Goal: Information Seeking & Learning: Learn about a topic

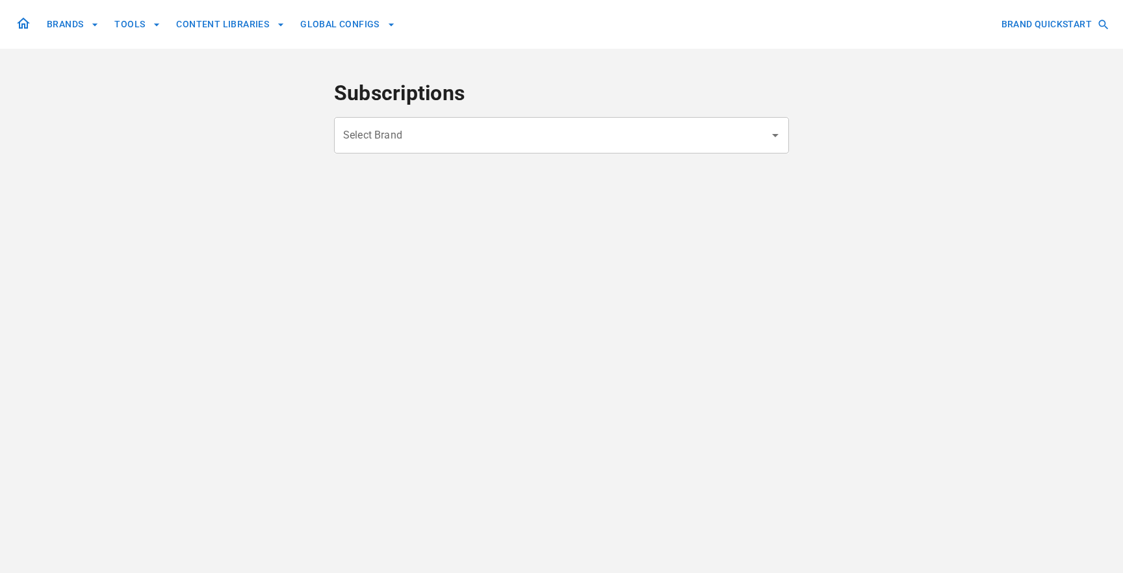
click at [473, 136] on input "Select Brand" at bounding box center [552, 135] width 424 height 25
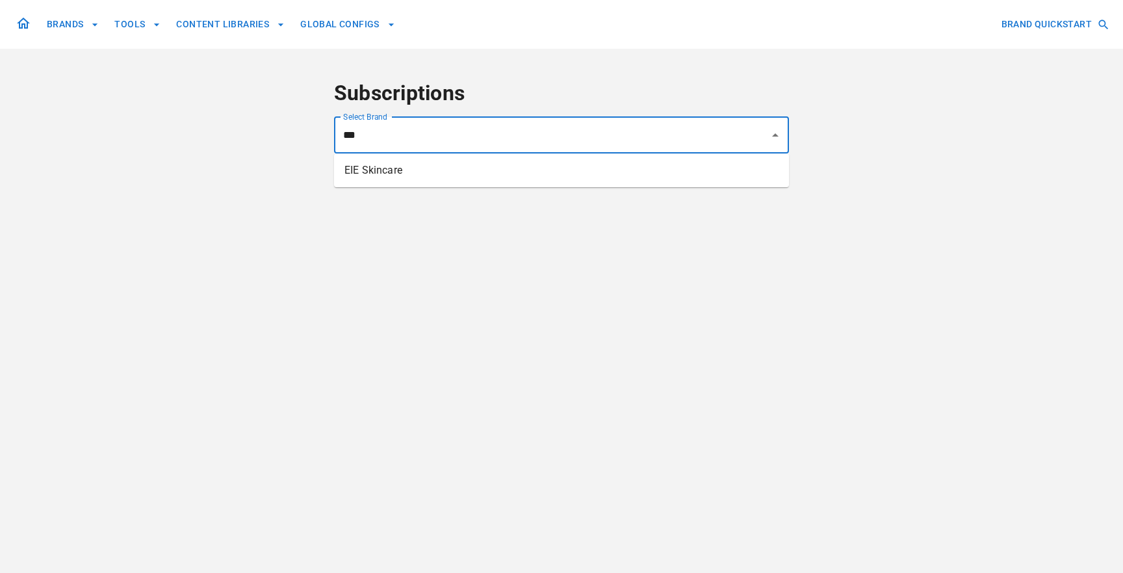
click at [499, 177] on li "EIE Skincare" at bounding box center [561, 170] width 455 height 23
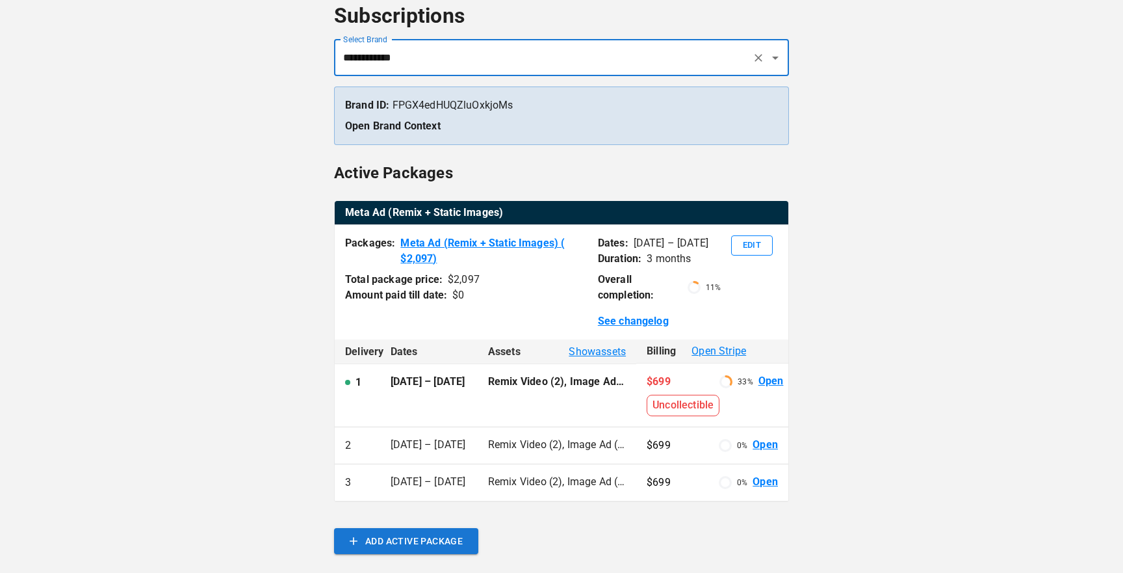
scroll to position [79, 0]
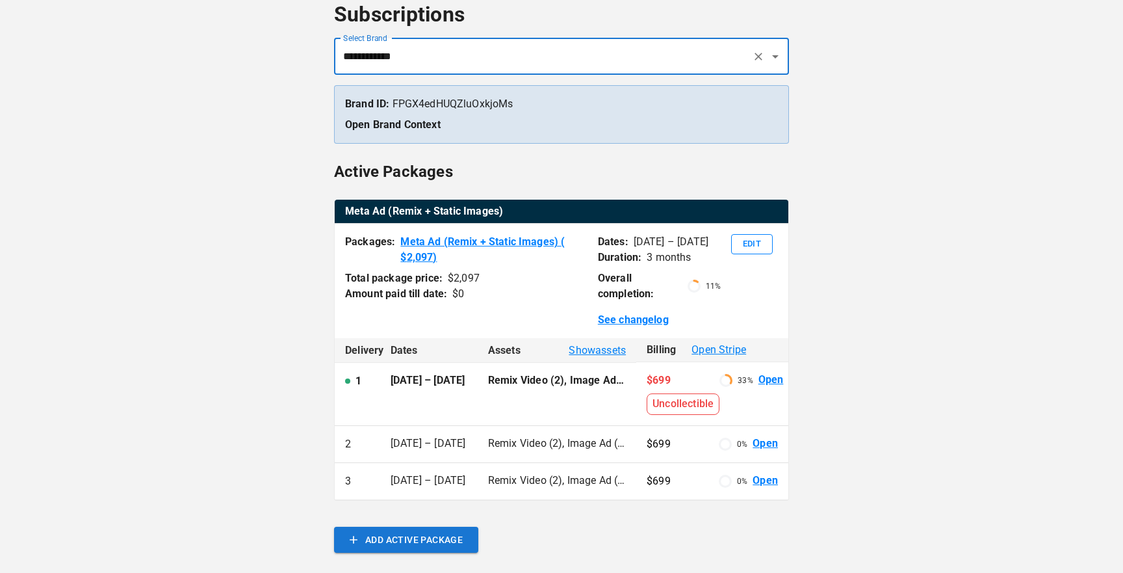
type input "**********"
click at [571, 443] on p "Remix Video (2), Image Ad (2), Ad setup (4), Ad campaign optimisation (2)" at bounding box center [557, 443] width 138 height 15
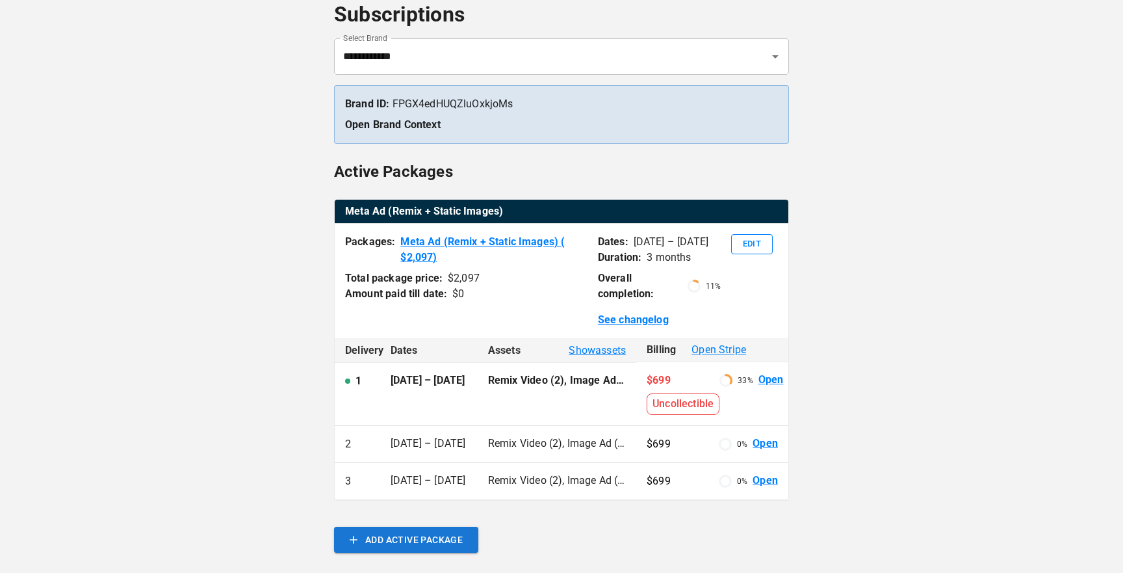
click at [580, 477] on p "Remix Video (2), Image Ad (2), Ad setup (4), Ad campaign optimisation (2)" at bounding box center [557, 480] width 138 height 15
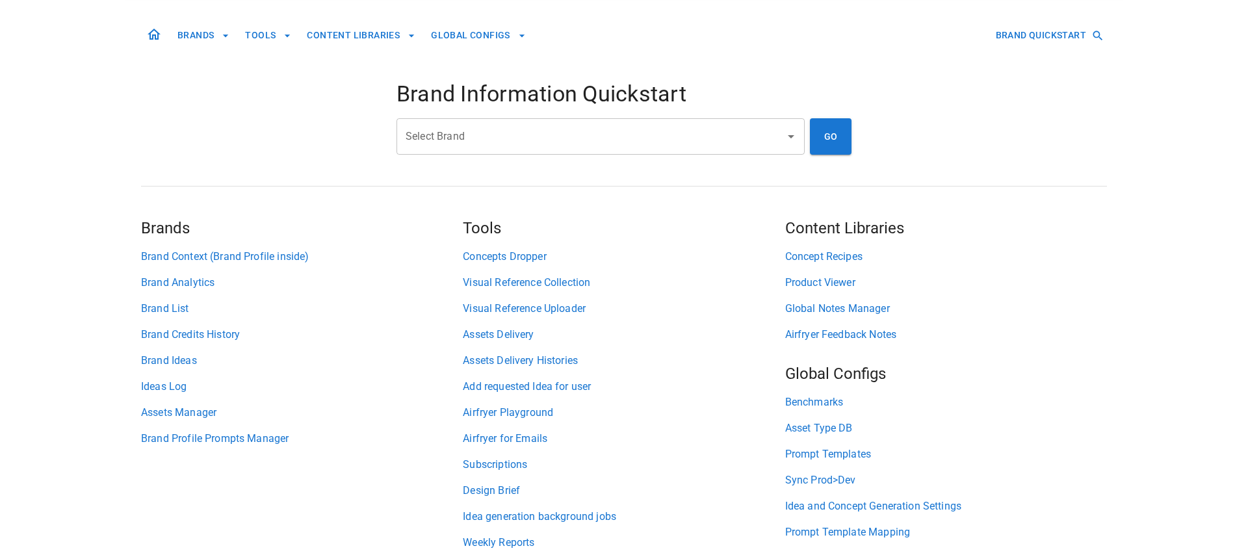
click at [464, 138] on div "Select Brand Select Brand" at bounding box center [600, 136] width 408 height 36
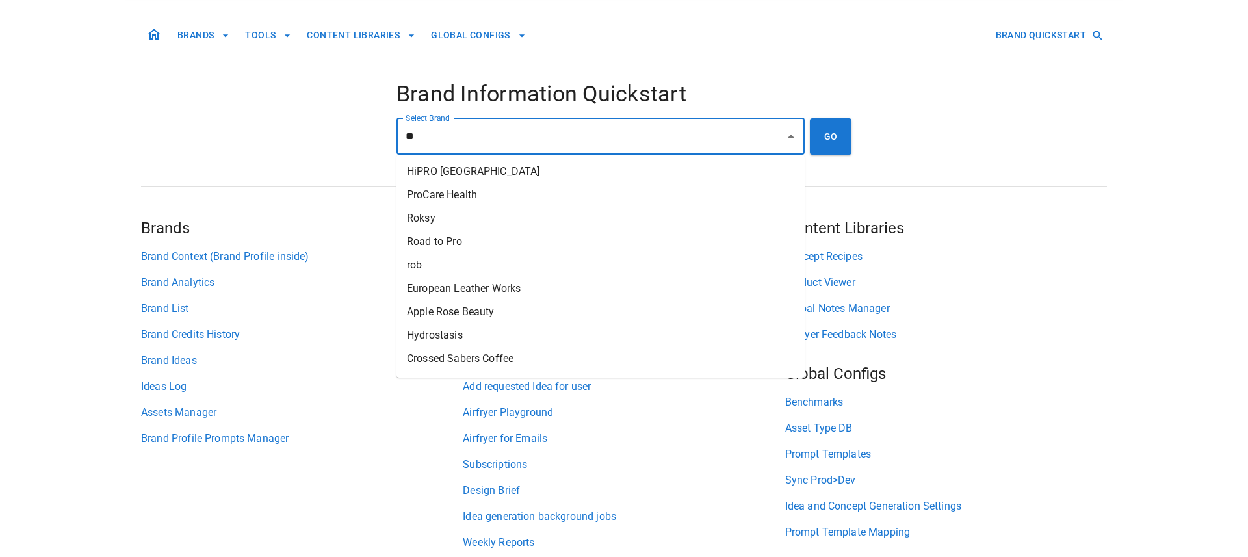
click at [502, 240] on li "Road to Pro" at bounding box center [600, 241] width 408 height 23
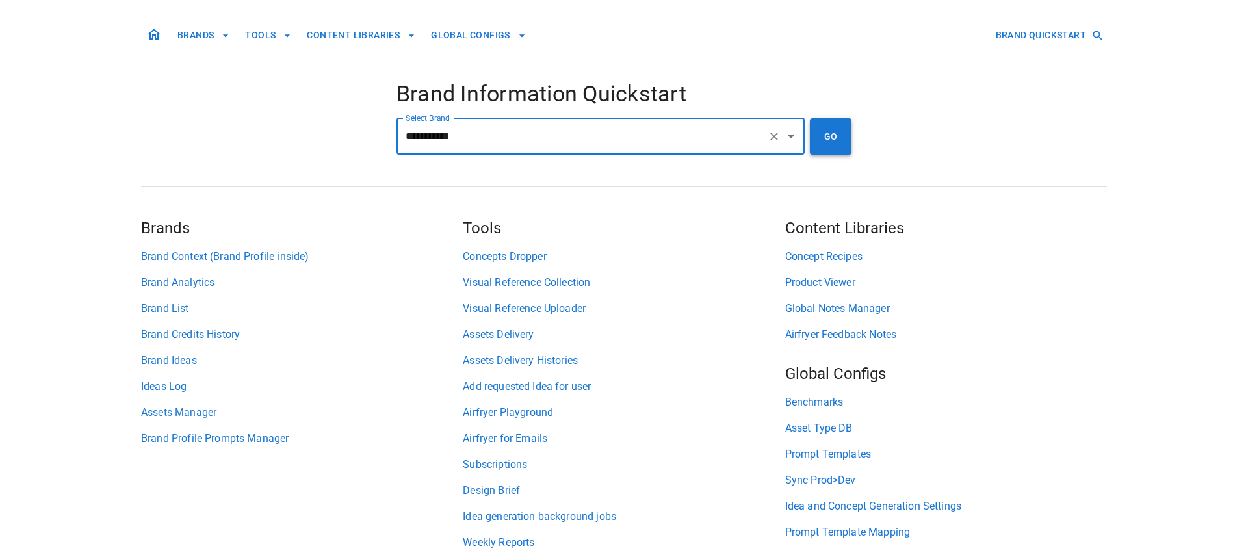
type input "**********"
click at [838, 131] on button "GO" at bounding box center [831, 136] width 42 height 36
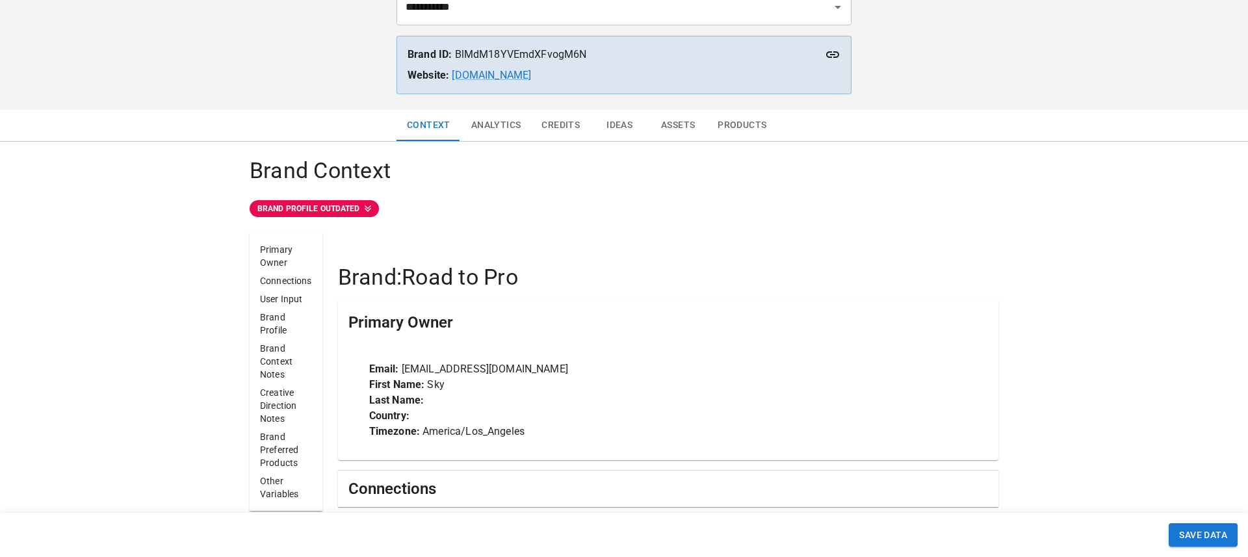
scroll to position [112, 0]
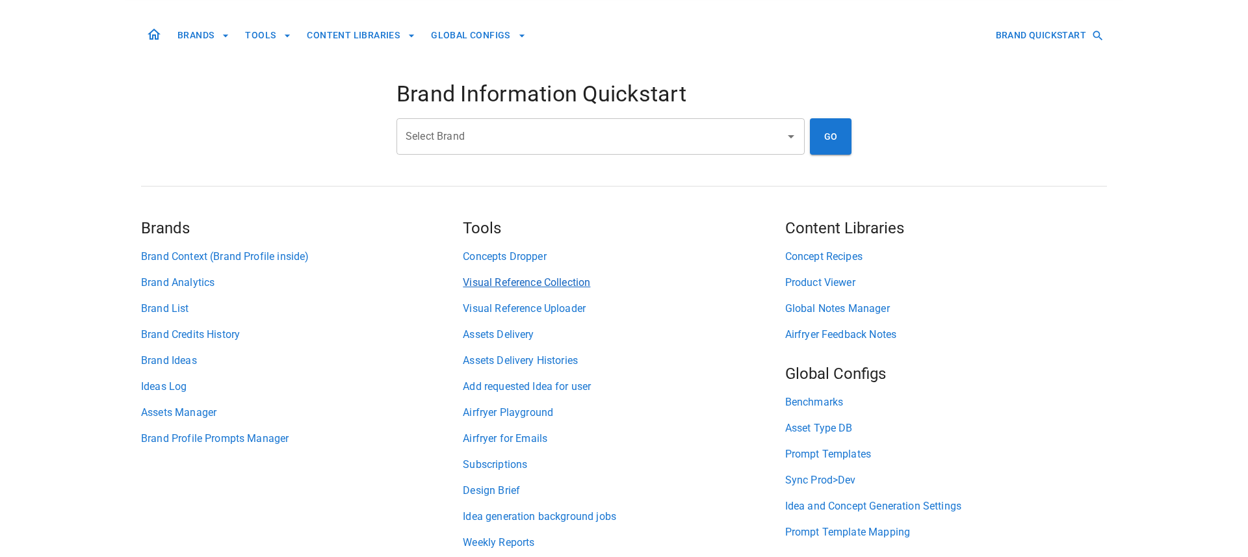
click at [523, 288] on link "Visual Reference Collection" at bounding box center [624, 283] width 322 height 16
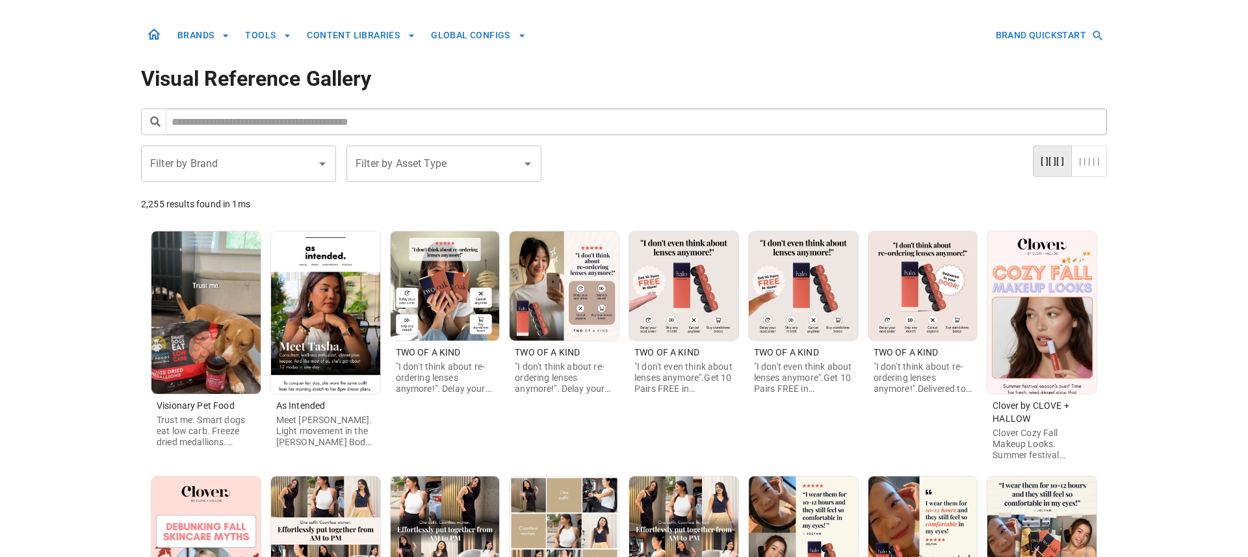
click at [255, 171] on input "Filter by Brand" at bounding box center [229, 163] width 164 height 25
click at [262, 200] on li "Road to Pro" at bounding box center [238, 198] width 195 height 23
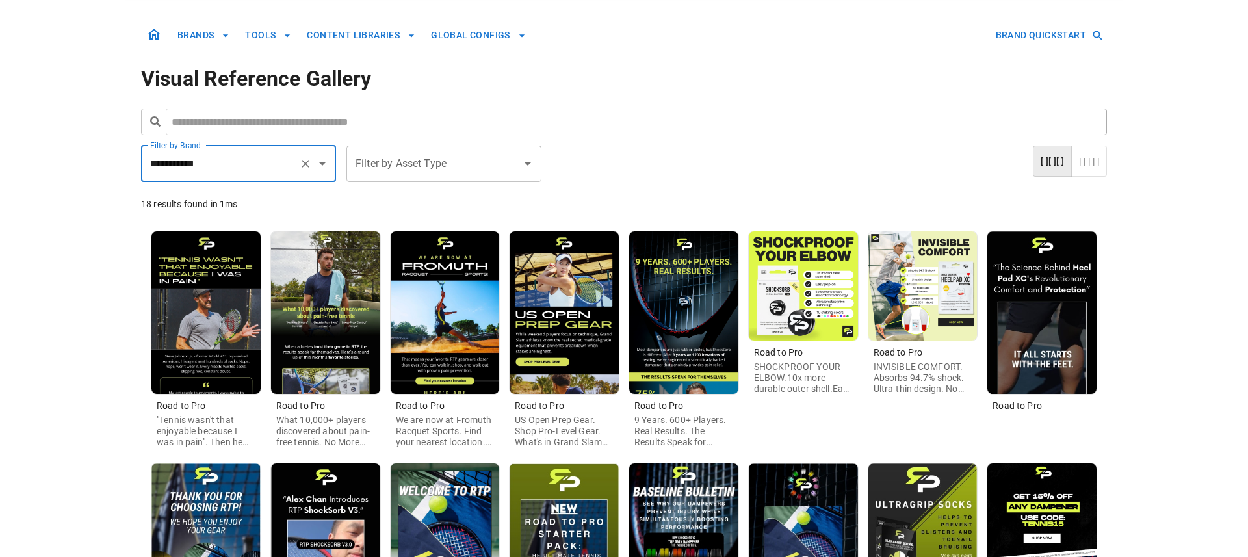
type input "**********"
click at [1089, 154] on button "| | | | |" at bounding box center [1089, 162] width 36 height 32
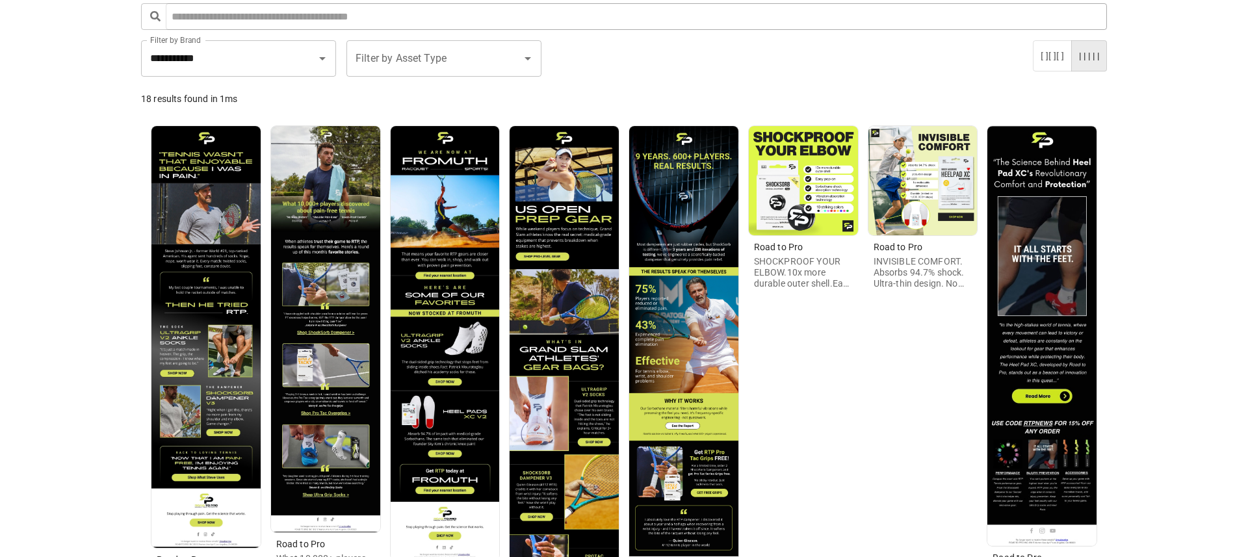
scroll to position [106, 0]
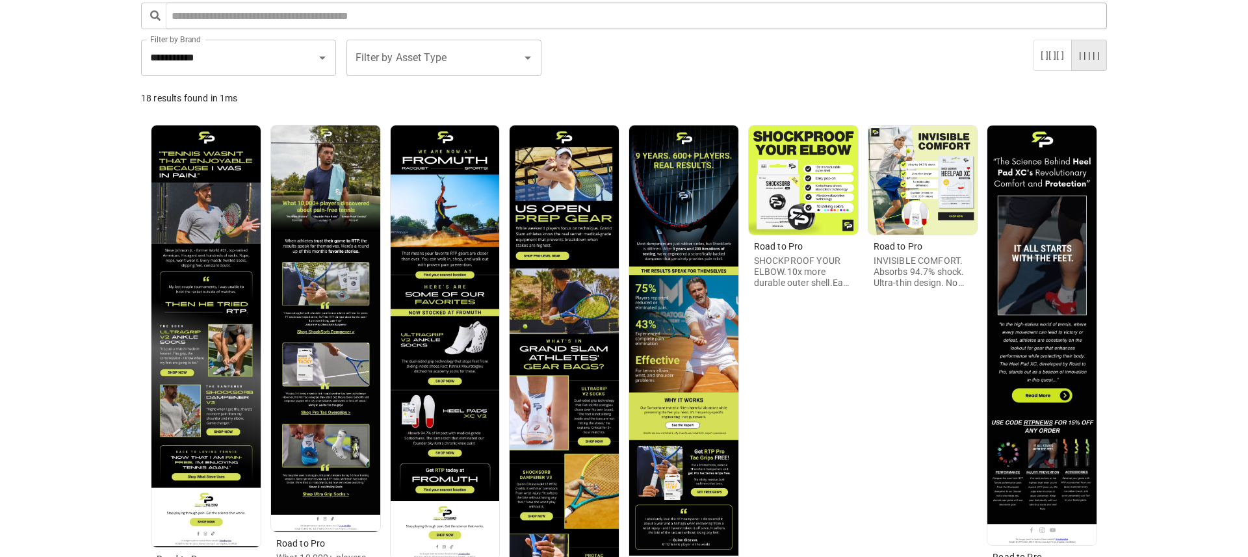
click at [537, 221] on img at bounding box center [564, 400] width 109 height 551
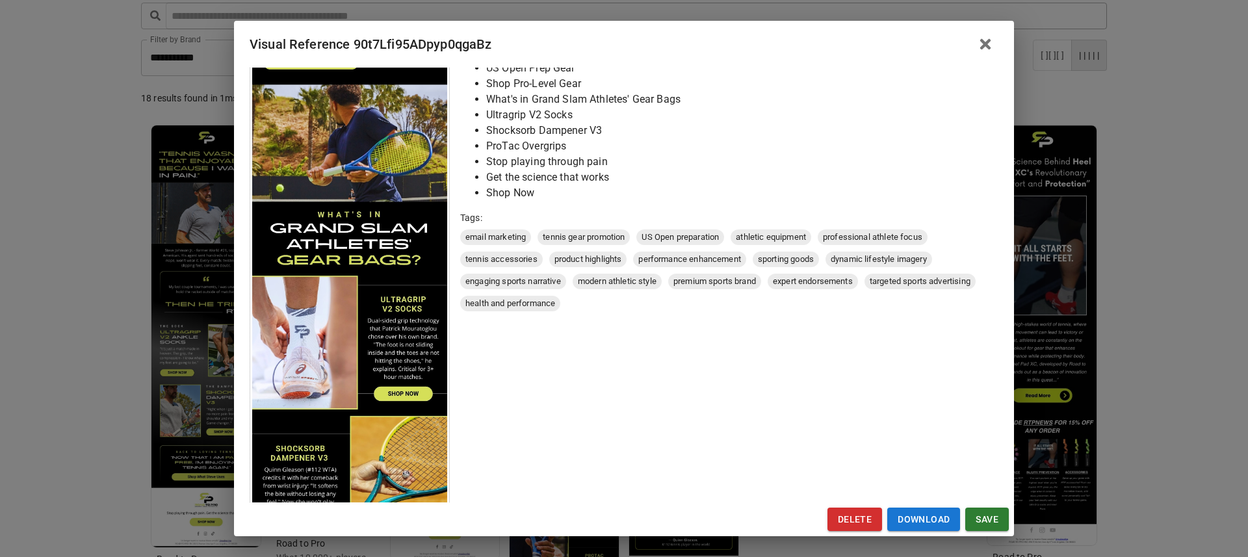
scroll to position [0, 0]
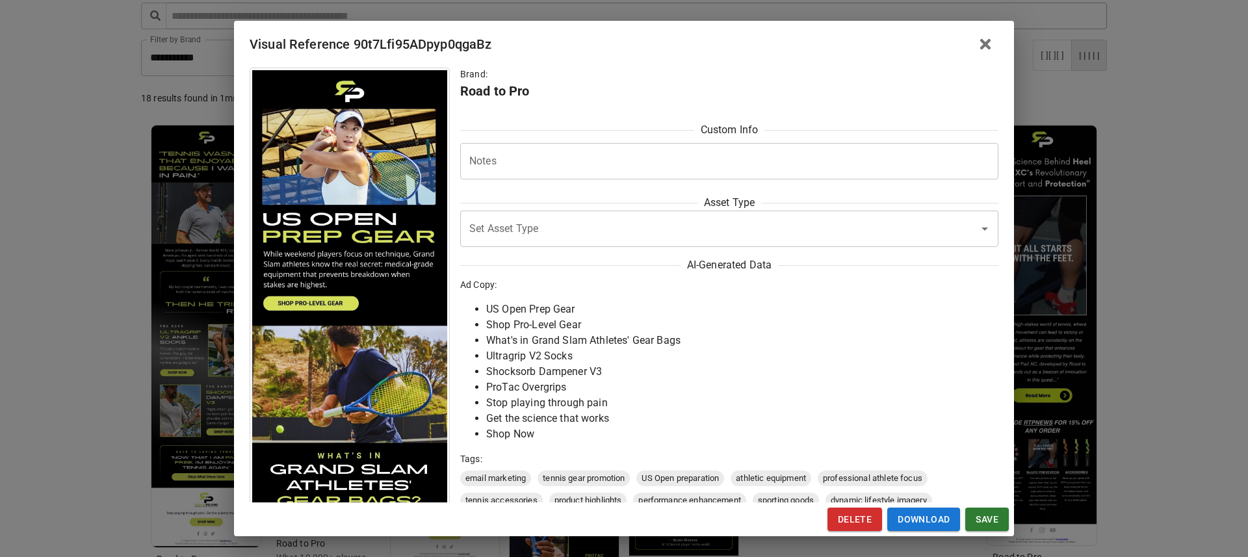
click at [107, 335] on div "Visual Reference 90t7Lfi95ADpyp0qgaBz Brand: Road to Pro Custom Info Notes * No…" at bounding box center [624, 278] width 1248 height 557
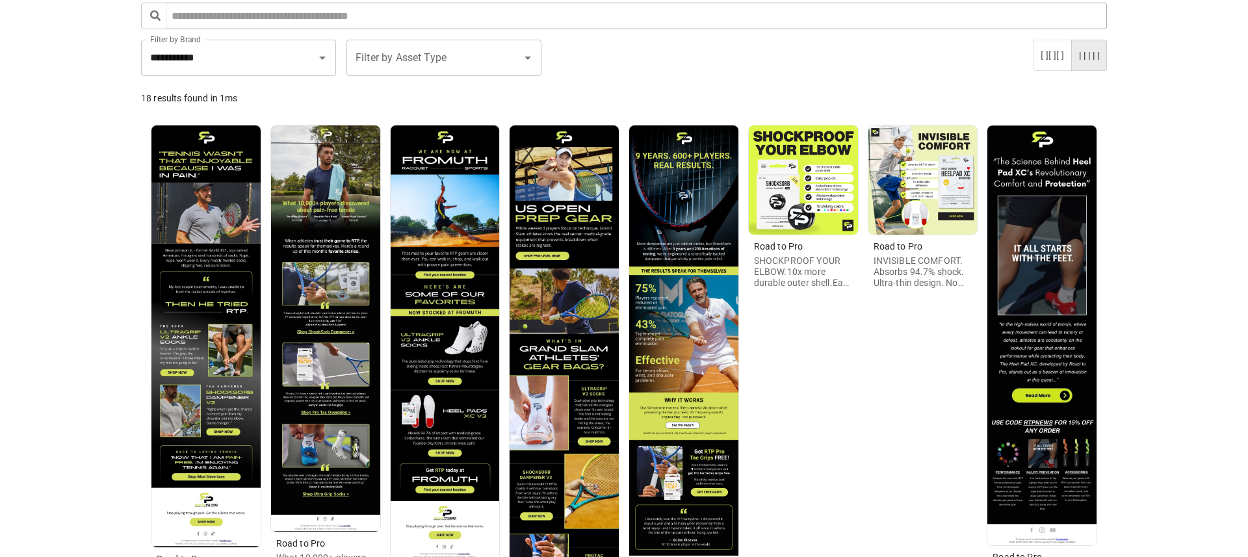
click at [467, 286] on img at bounding box center [445, 342] width 109 height 434
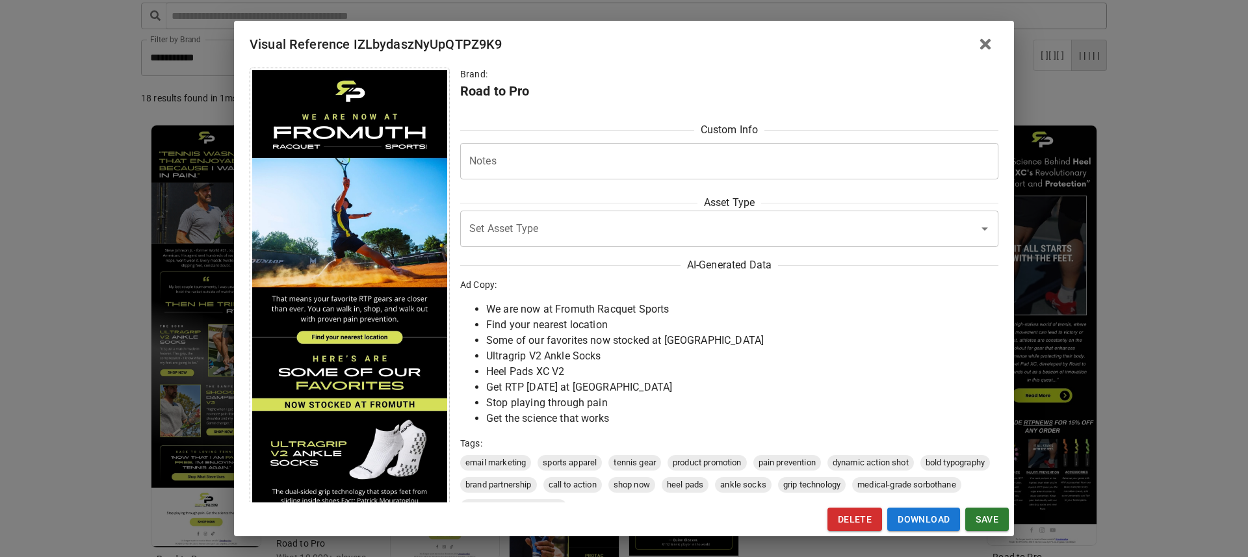
click at [107, 368] on div "Visual Reference IZLbydaszNyUpQTPZ9K9 Brand: Road to Pro Custom Info Notes * No…" at bounding box center [624, 278] width 1248 height 557
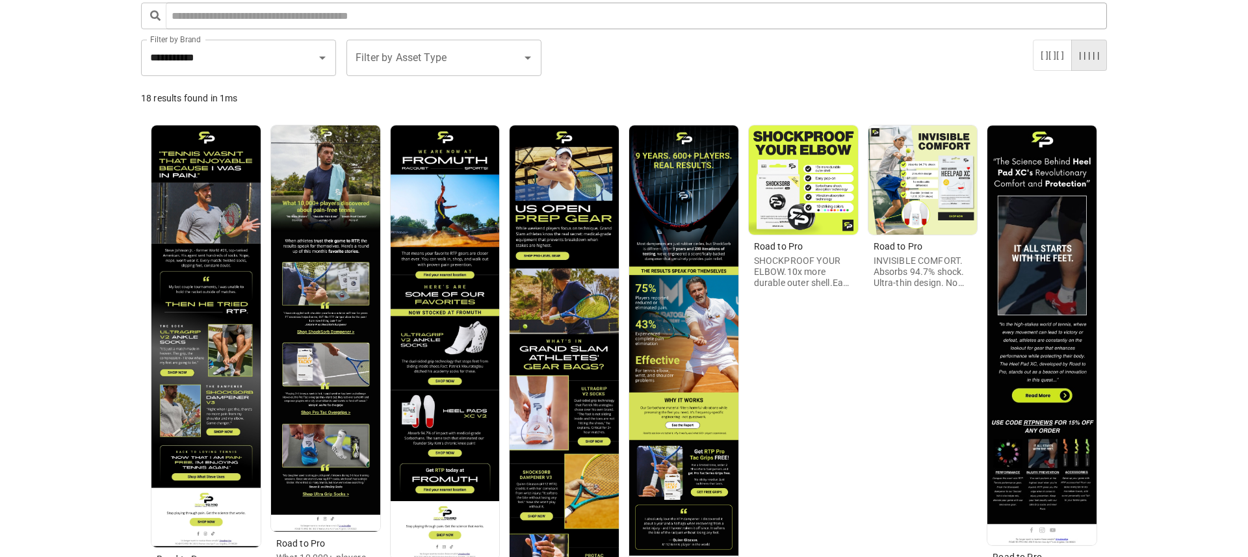
click at [324, 343] on img at bounding box center [325, 328] width 109 height 406
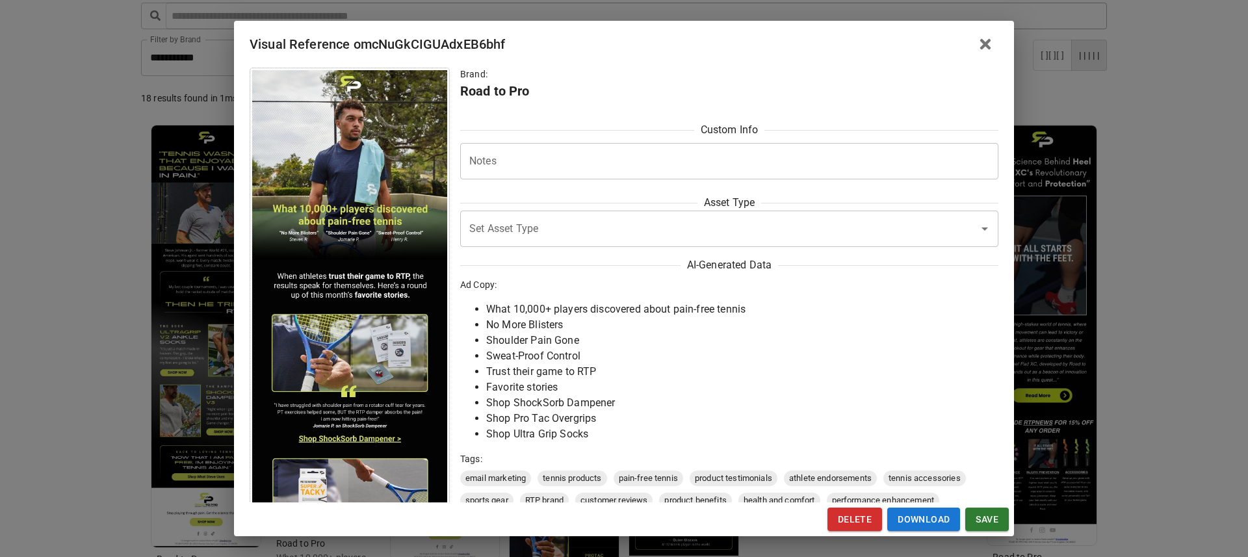
click at [116, 369] on div "Visual Reference omcNuGkCIGUAdxEB6bhf Brand: Road to Pro Custom Info Notes * No…" at bounding box center [624, 278] width 1248 height 557
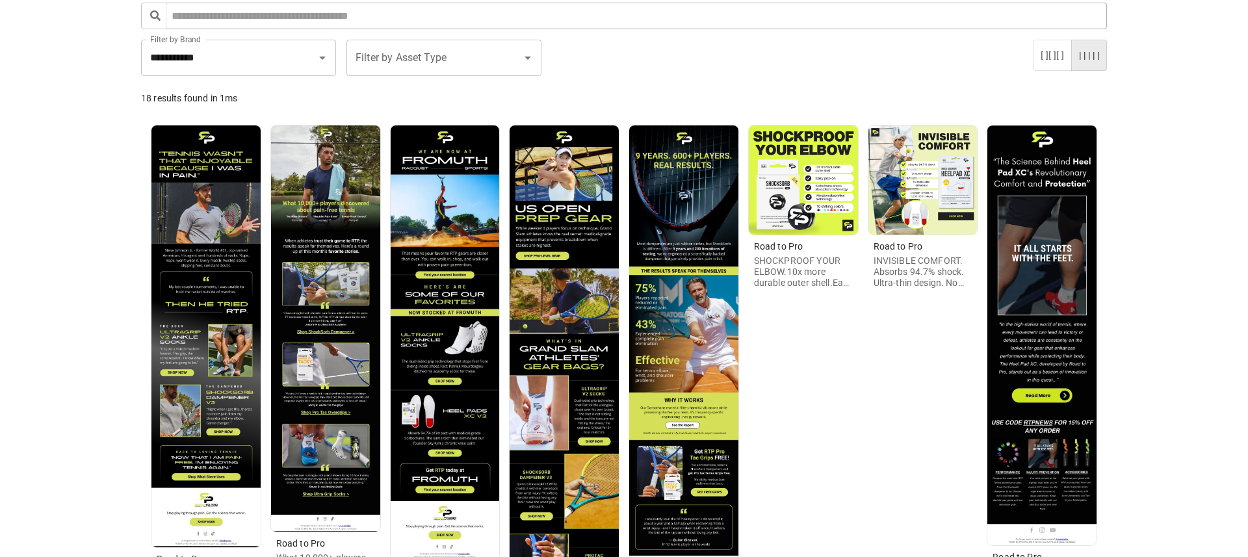
click at [195, 357] on img at bounding box center [205, 335] width 109 height 421
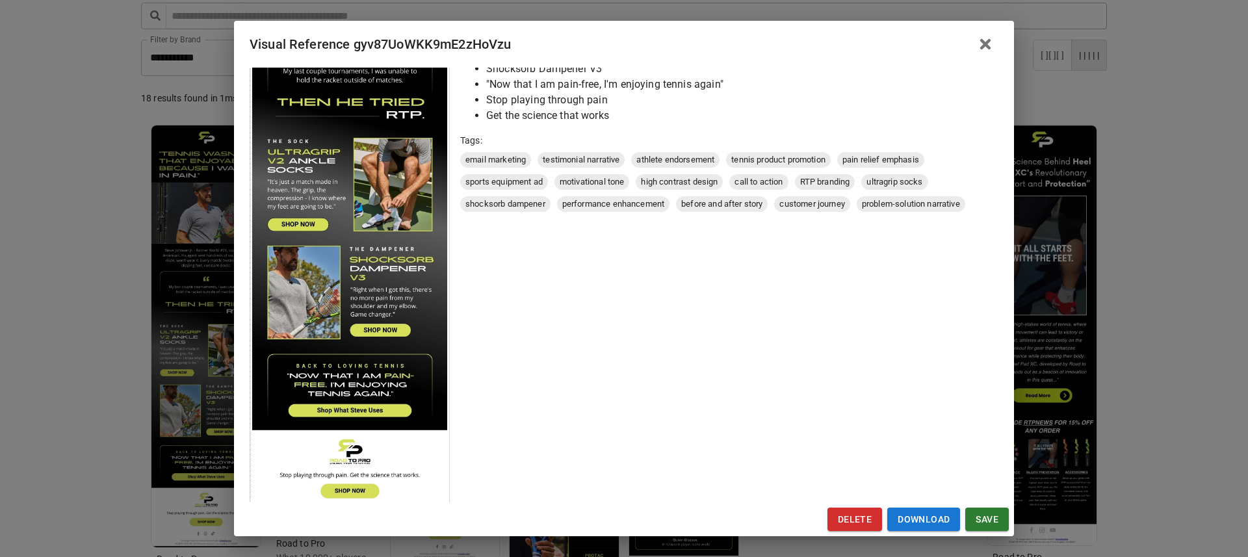
scroll to position [290, 0]
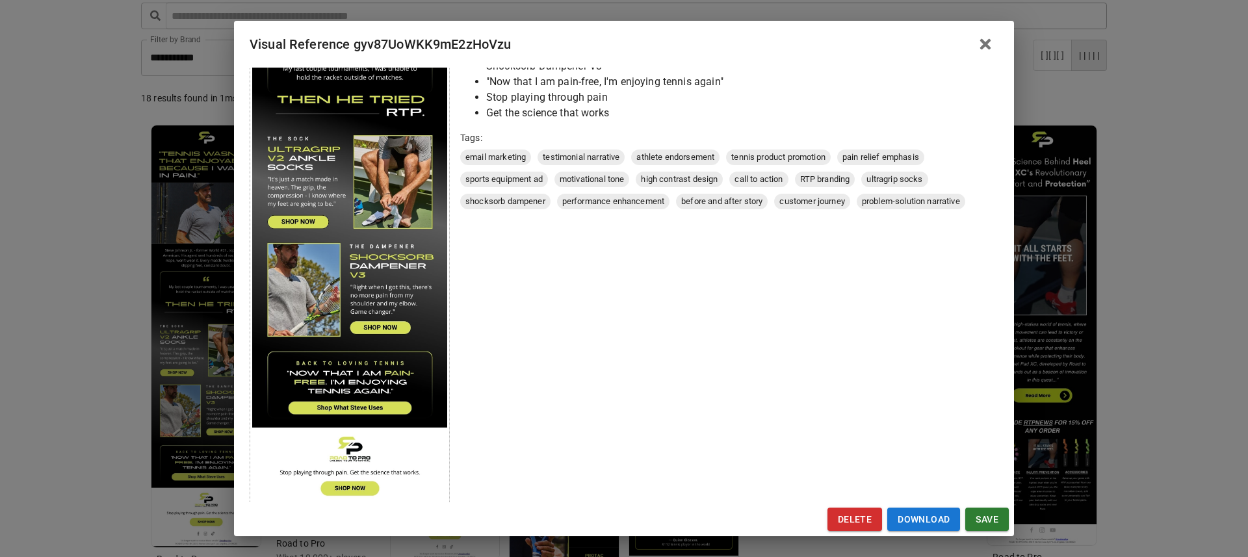
click at [61, 306] on div "Visual Reference gyv87UoWKK9mE2zHoVzu Brand: Road to Pro Custom Info Notes * No…" at bounding box center [624, 278] width 1248 height 557
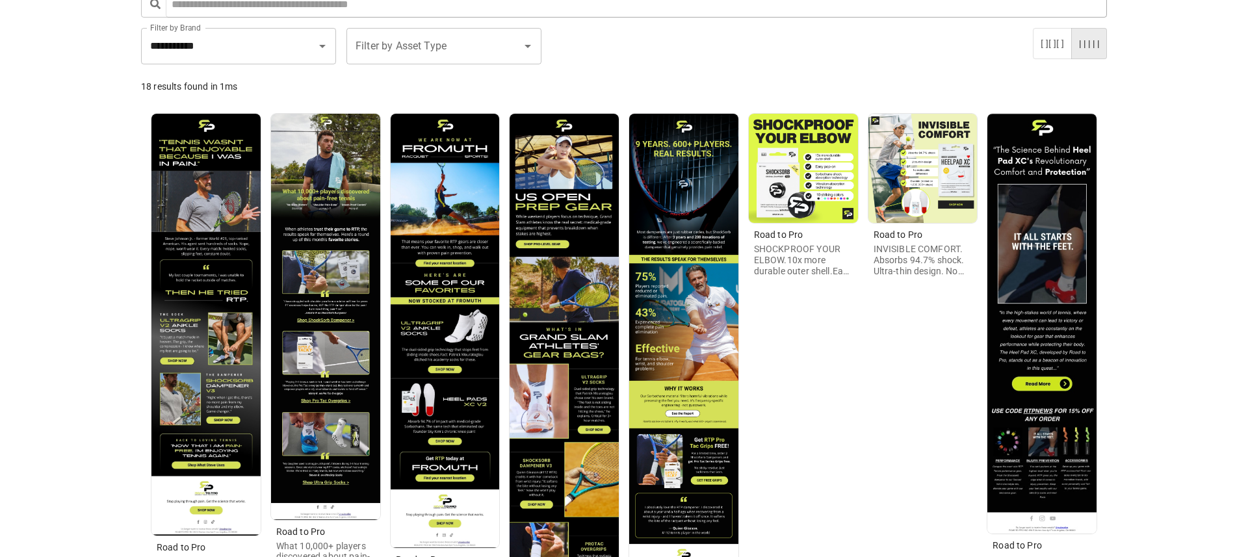
scroll to position [124, 0]
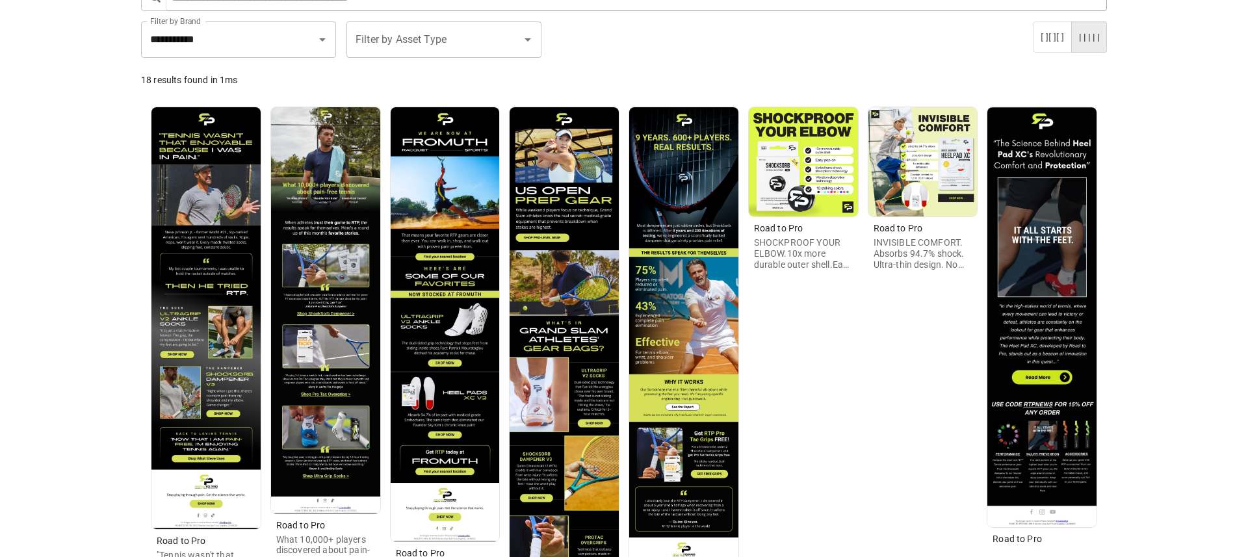
click at [691, 363] on img at bounding box center [683, 355] width 109 height 497
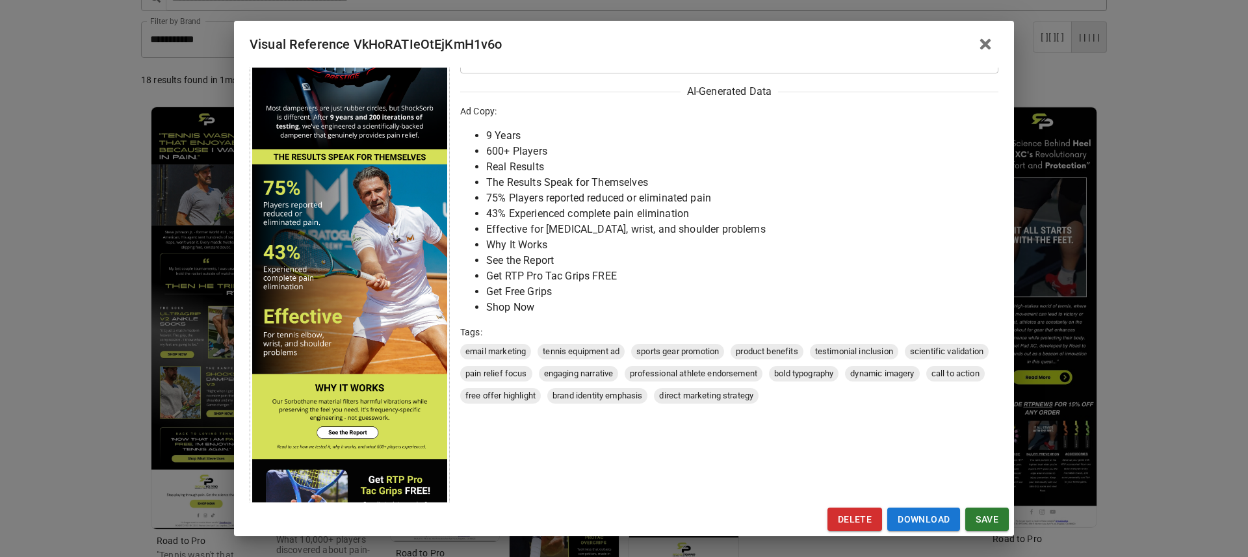
scroll to position [0, 0]
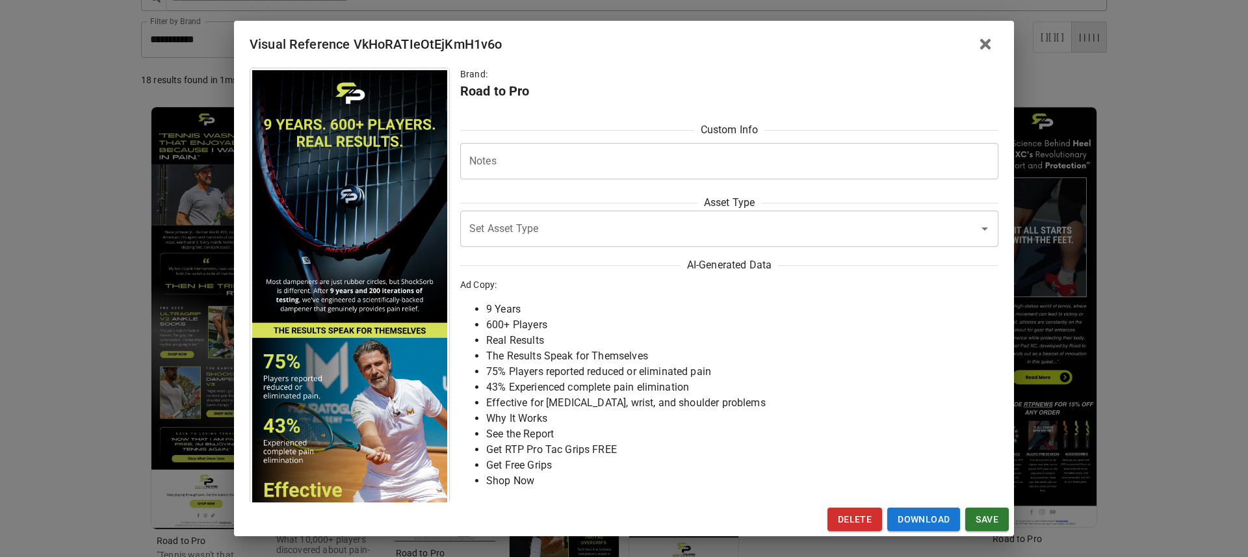
click at [82, 219] on div "Visual Reference VkHoRATIeOtEjKmH1v6o Brand: Road to Pro Custom Info Notes * No…" at bounding box center [624, 278] width 1248 height 557
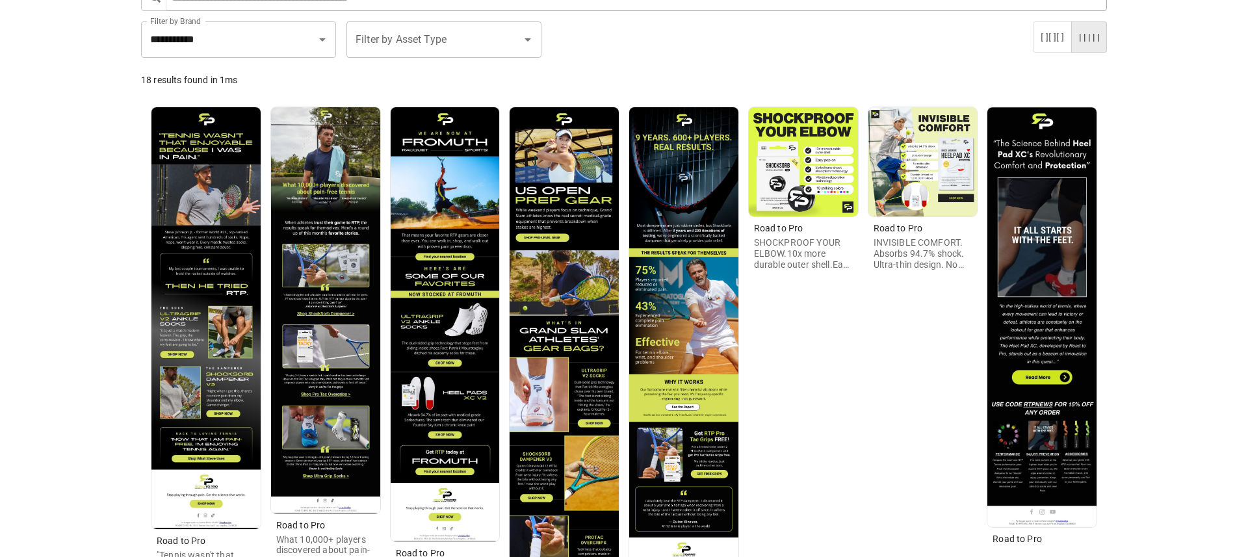
click at [670, 353] on img at bounding box center [683, 355] width 109 height 497
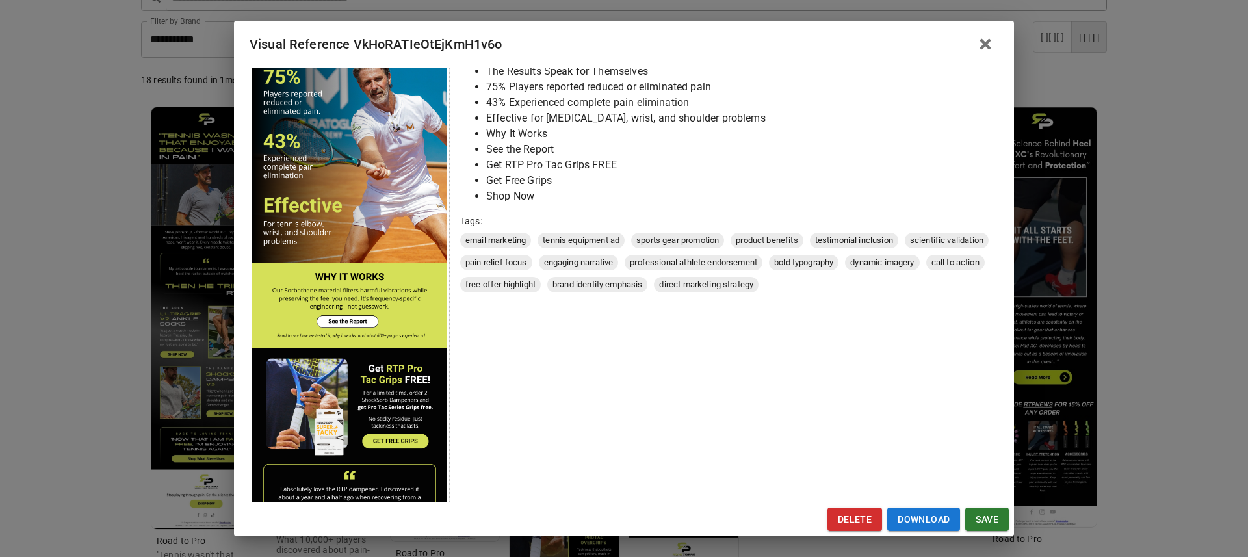
scroll to position [472, 0]
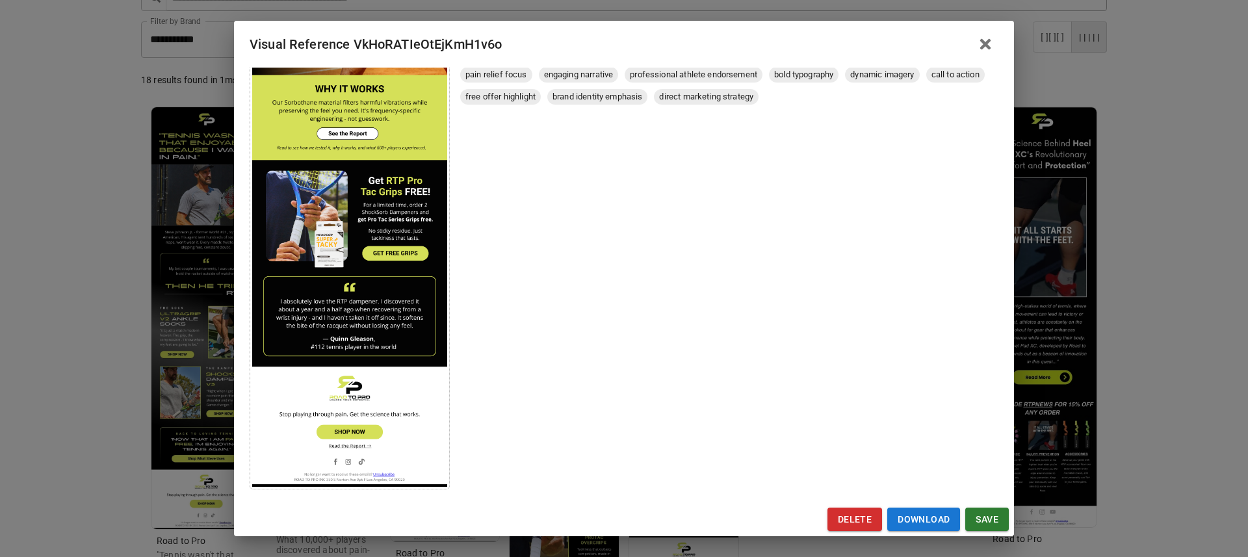
click at [83, 263] on div "Visual Reference VkHoRATIeOtEjKmH1v6o Brand: Road to Pro Custom Info Notes * No…" at bounding box center [624, 278] width 1248 height 557
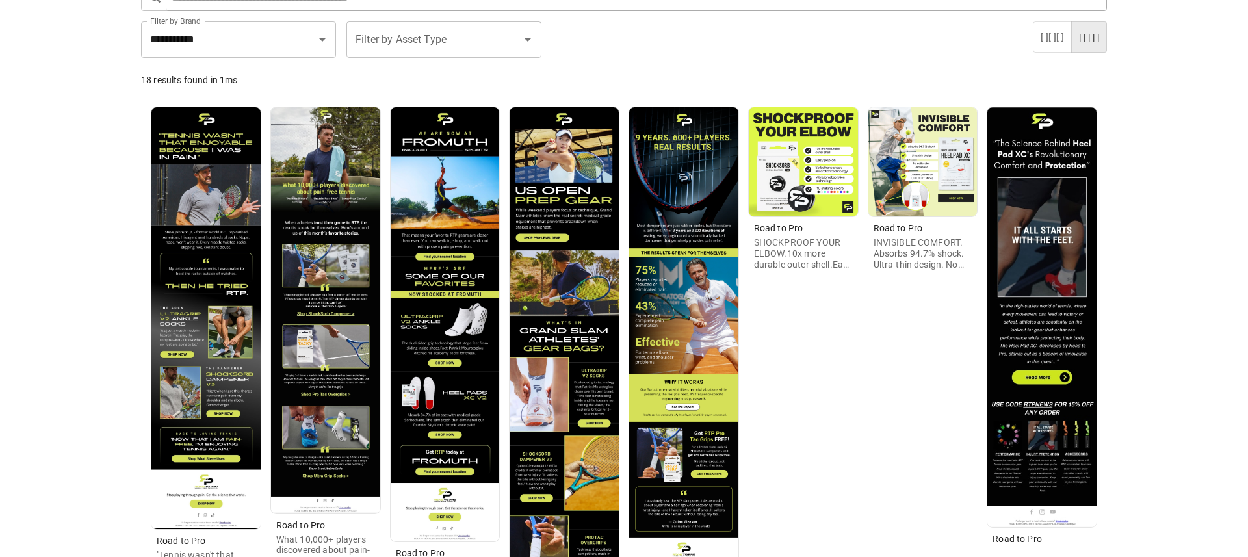
click at [1039, 336] on img at bounding box center [1041, 317] width 109 height 420
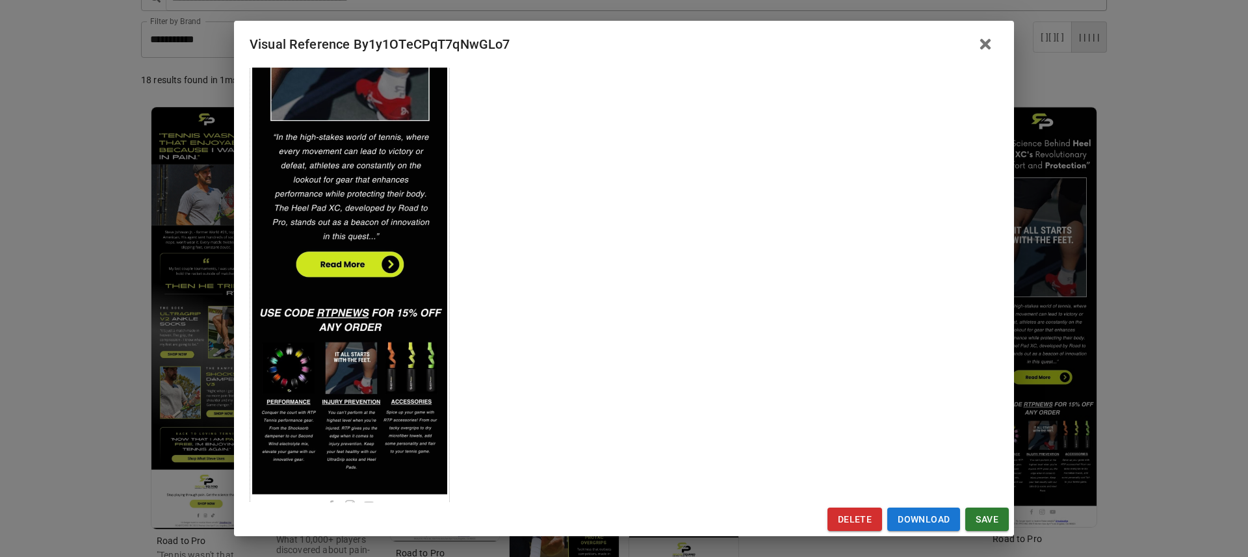
scroll to position [334, 0]
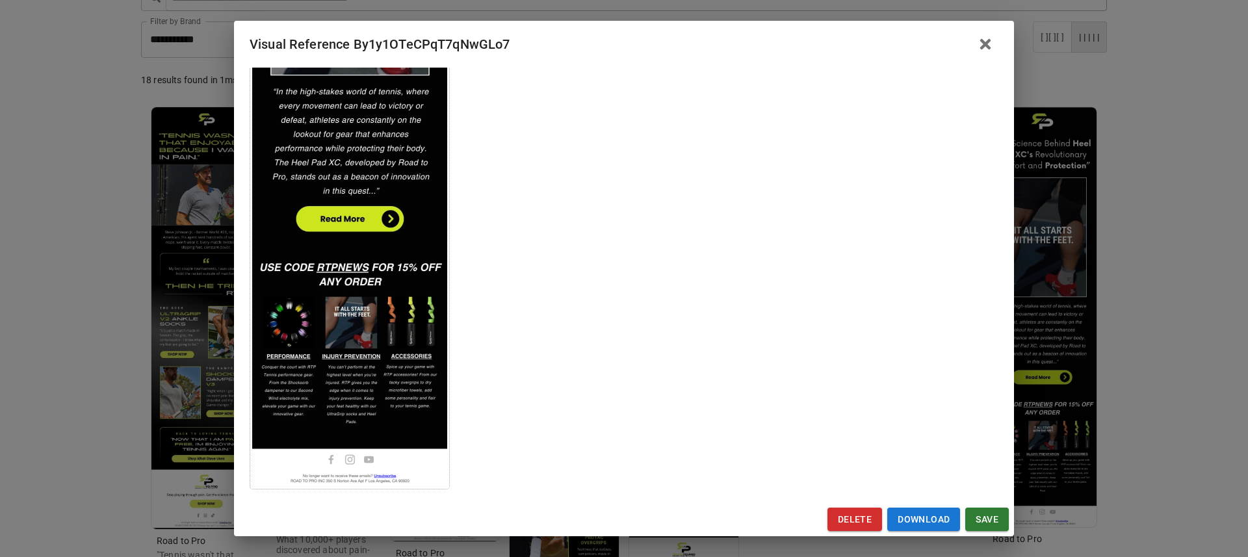
click at [83, 257] on div "Visual Reference By1y1OTeCPqT7qNwGLo7 Brand: Road to Pro Custom Info Notes * No…" at bounding box center [624, 278] width 1248 height 557
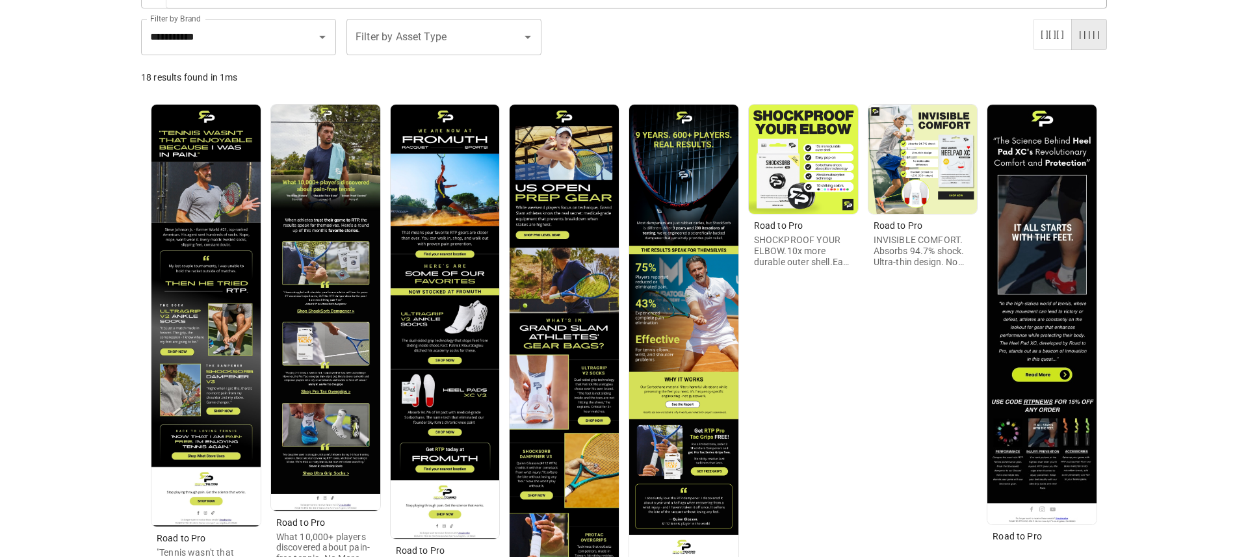
scroll to position [122, 0]
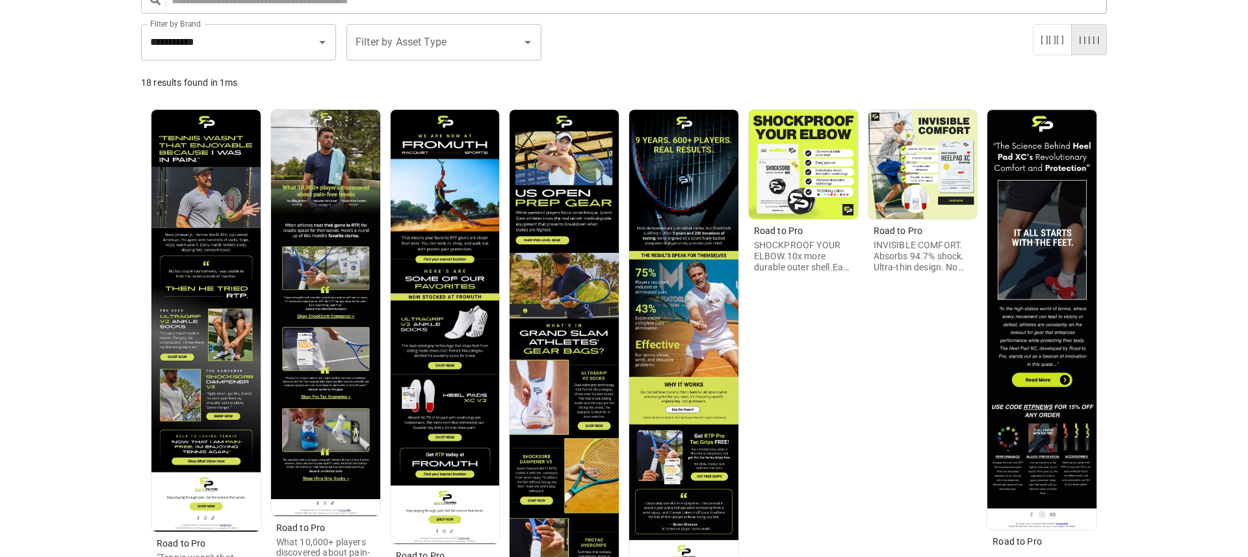
click at [428, 248] on img at bounding box center [445, 327] width 109 height 434
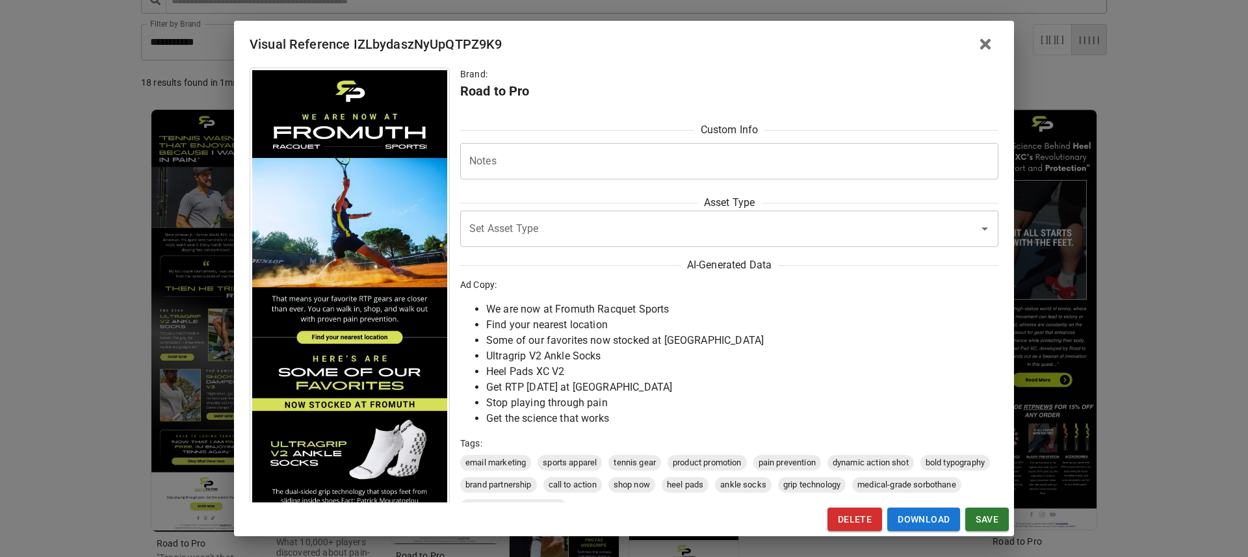
click at [118, 192] on div "Visual Reference IZLbydaszNyUpQTPZ9K9 Brand: Road to Pro Custom Info Notes * No…" at bounding box center [624, 278] width 1248 height 557
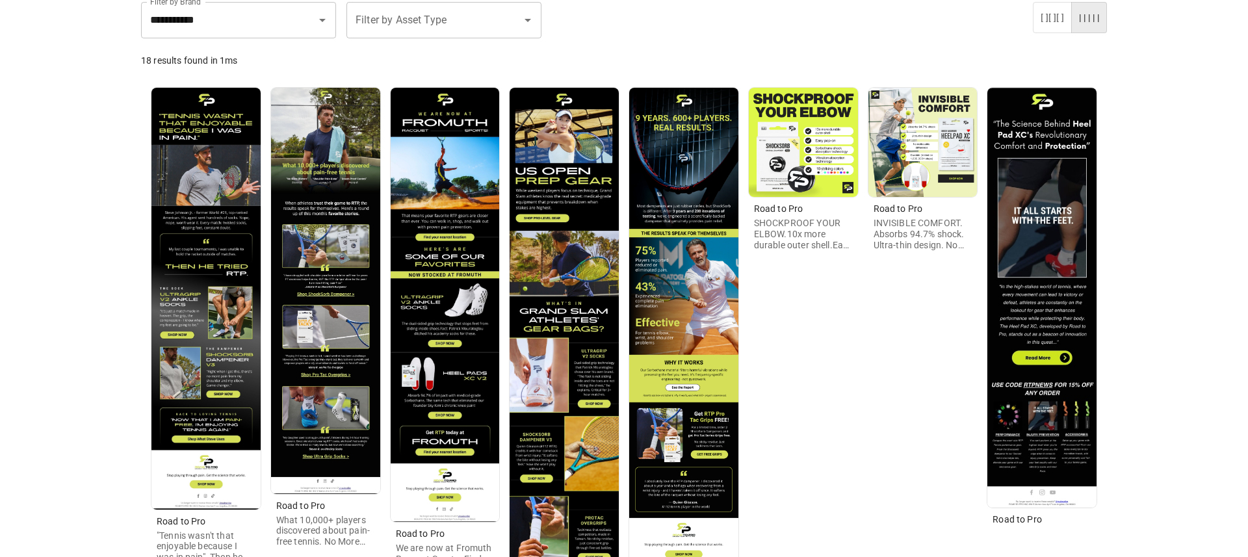
scroll to position [142, 0]
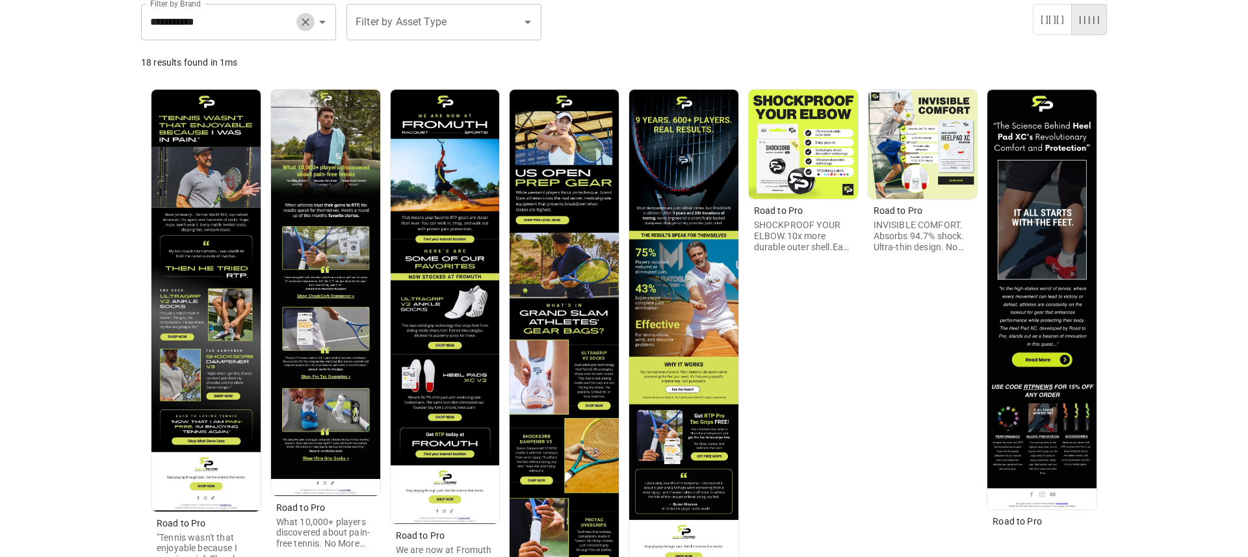
click at [301, 17] on icon "Clear" at bounding box center [305, 22] width 13 height 13
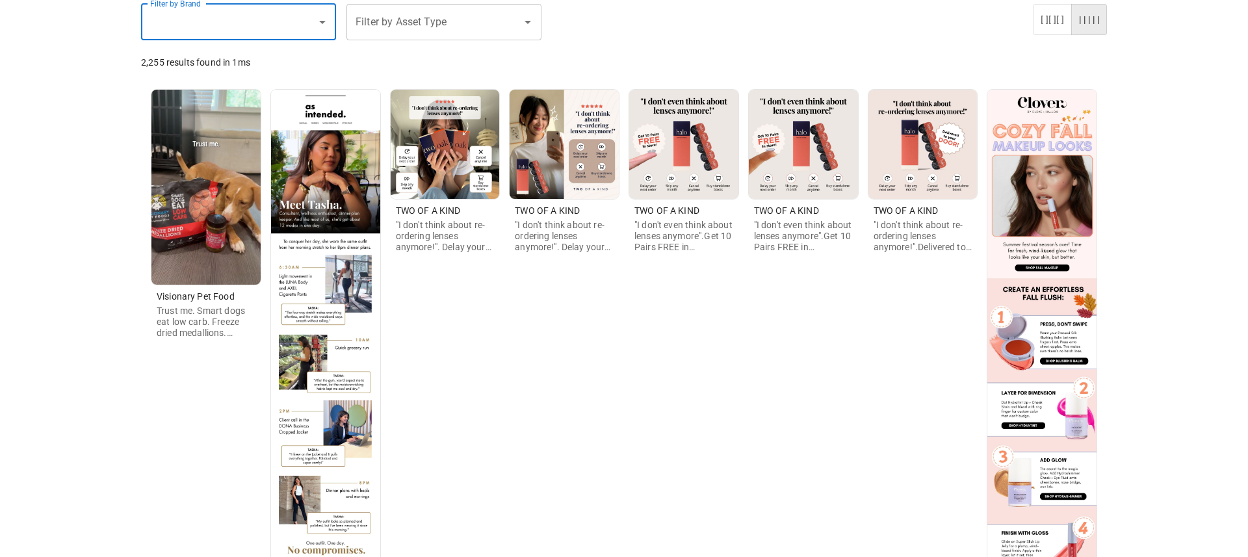
scroll to position [0, 0]
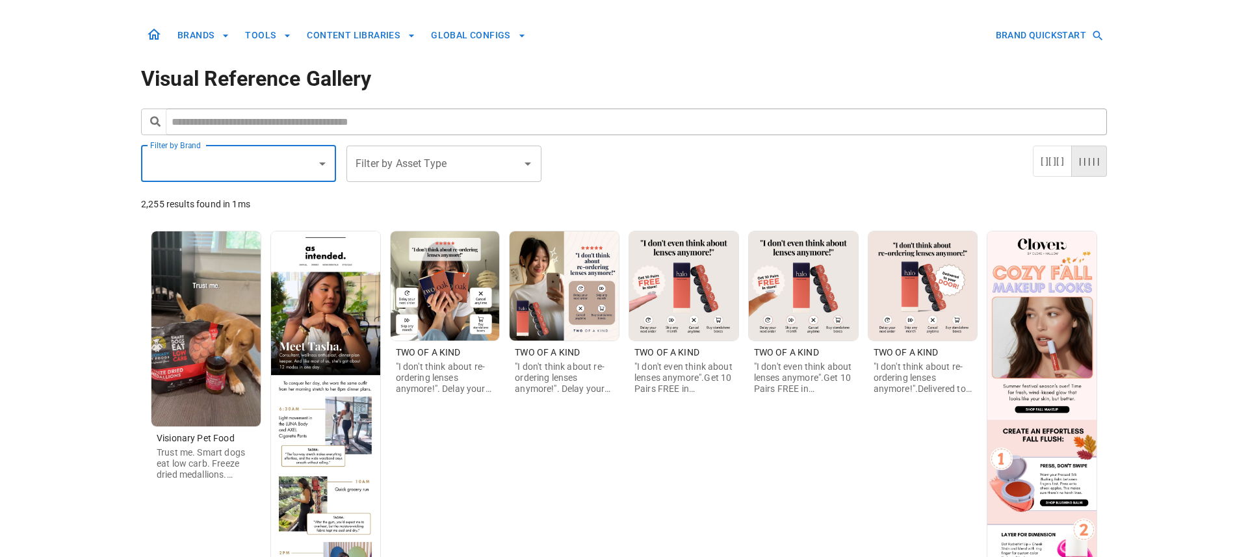
click at [1084, 160] on button "| | | | |" at bounding box center [1089, 162] width 36 height 32
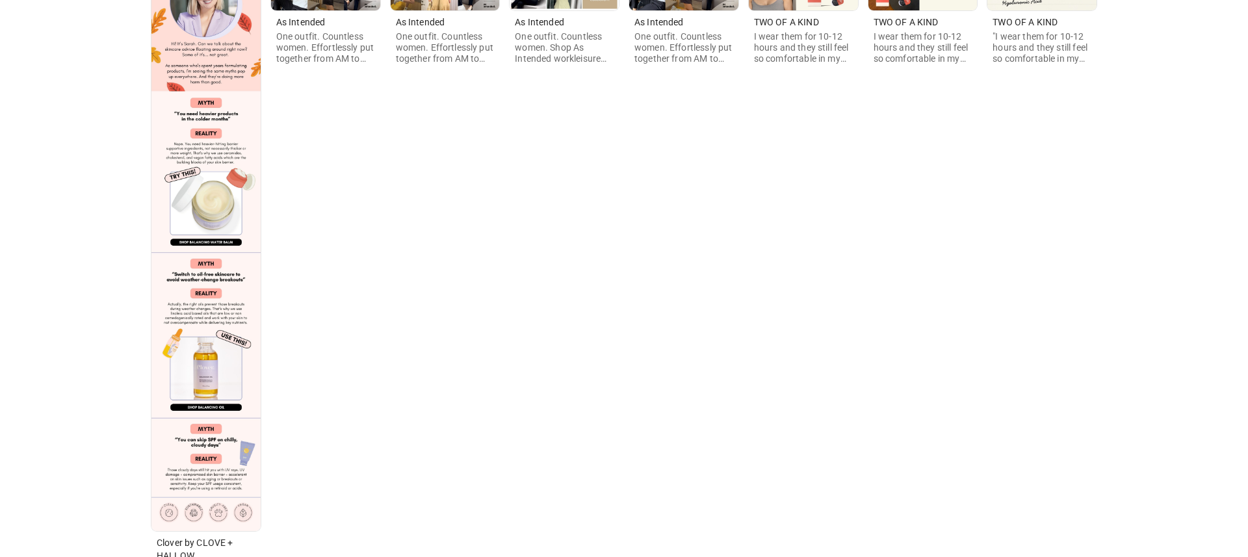
scroll to position [1447, 0]
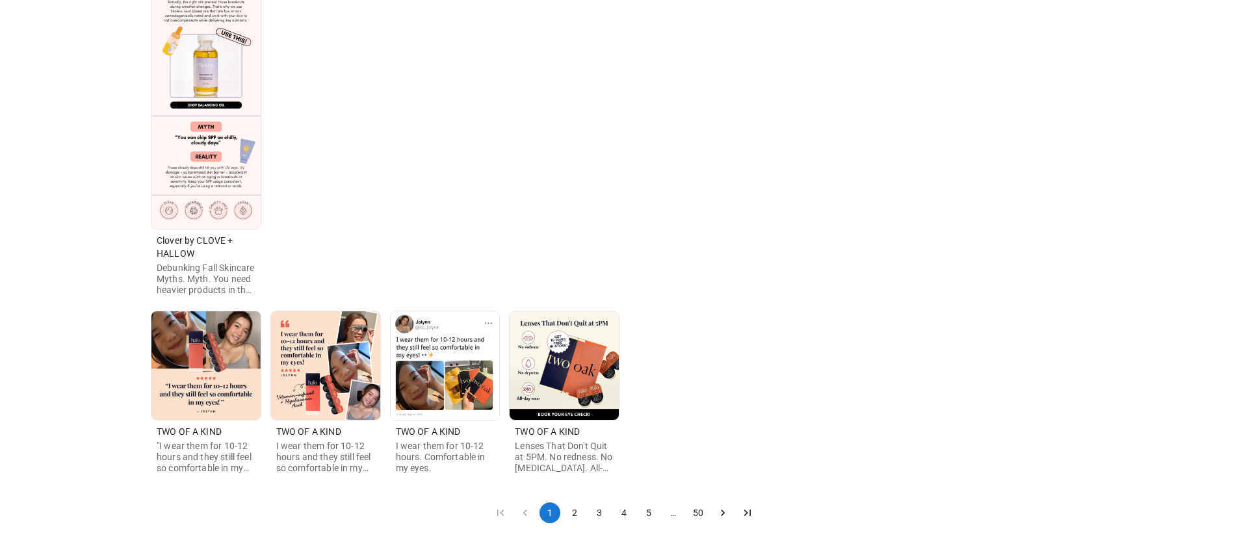
click at [569, 511] on button "2" at bounding box center [574, 512] width 21 height 21
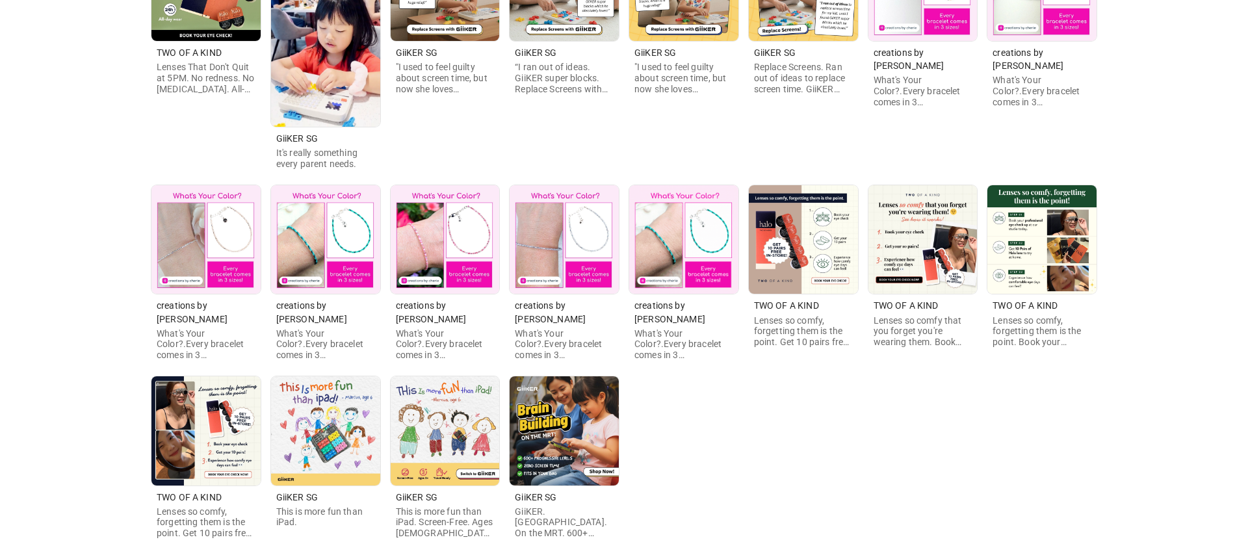
scroll to position [352, 0]
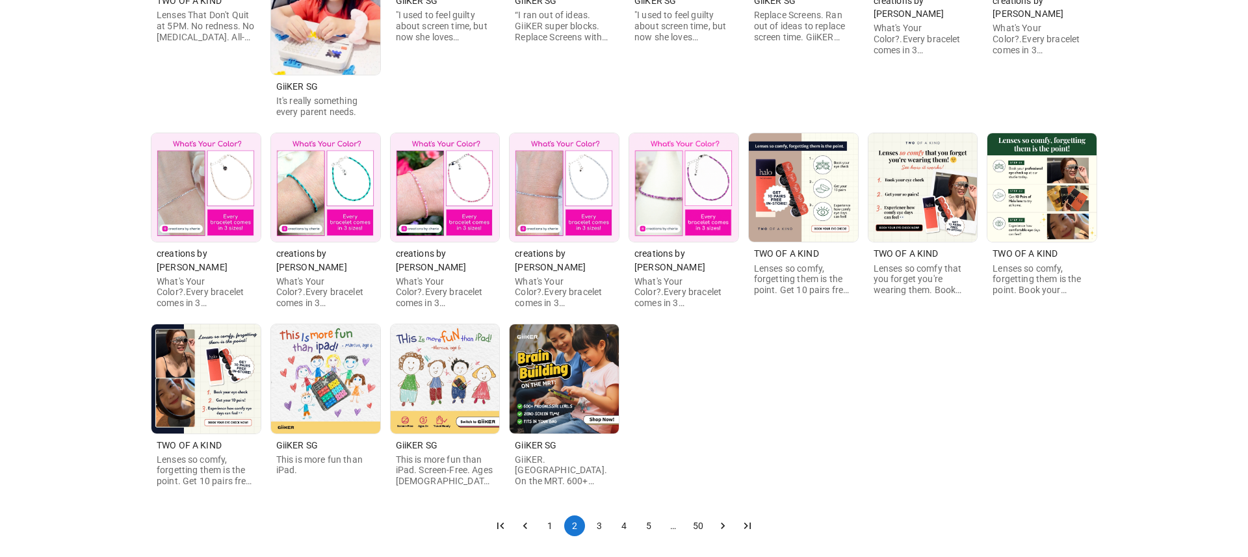
click at [602, 515] on button "3" at bounding box center [599, 525] width 21 height 21
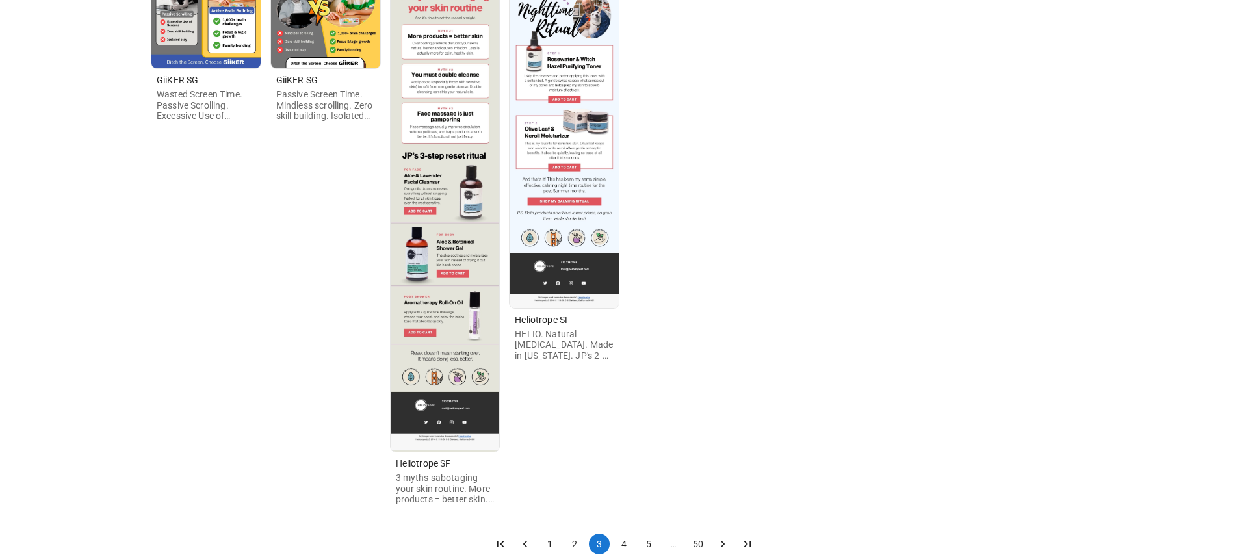
scroll to position [1163, 0]
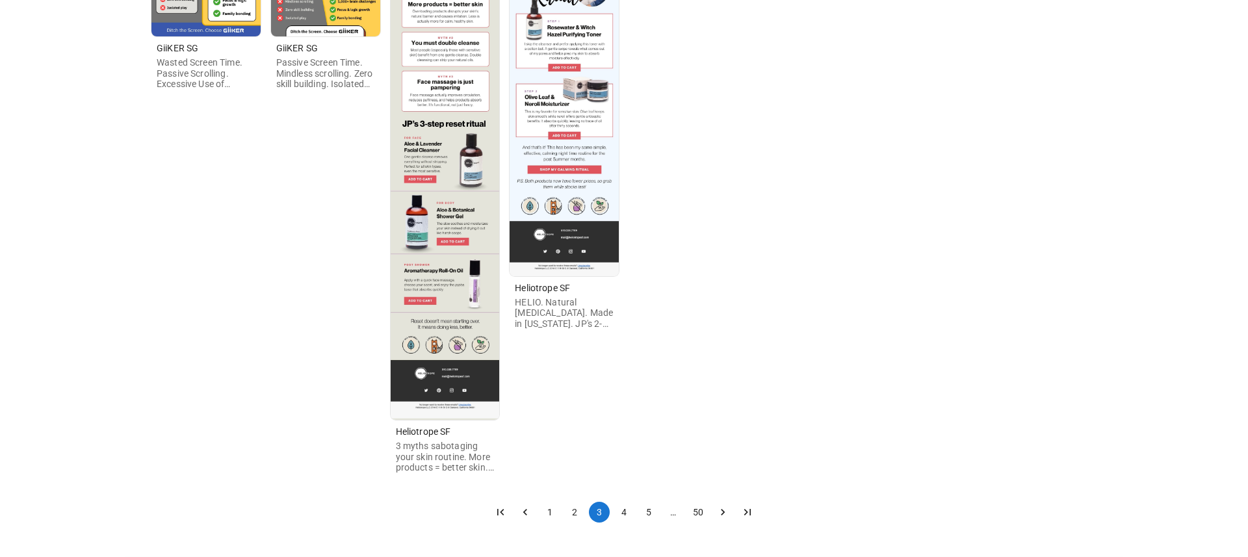
click at [623, 511] on button "4" at bounding box center [624, 512] width 21 height 21
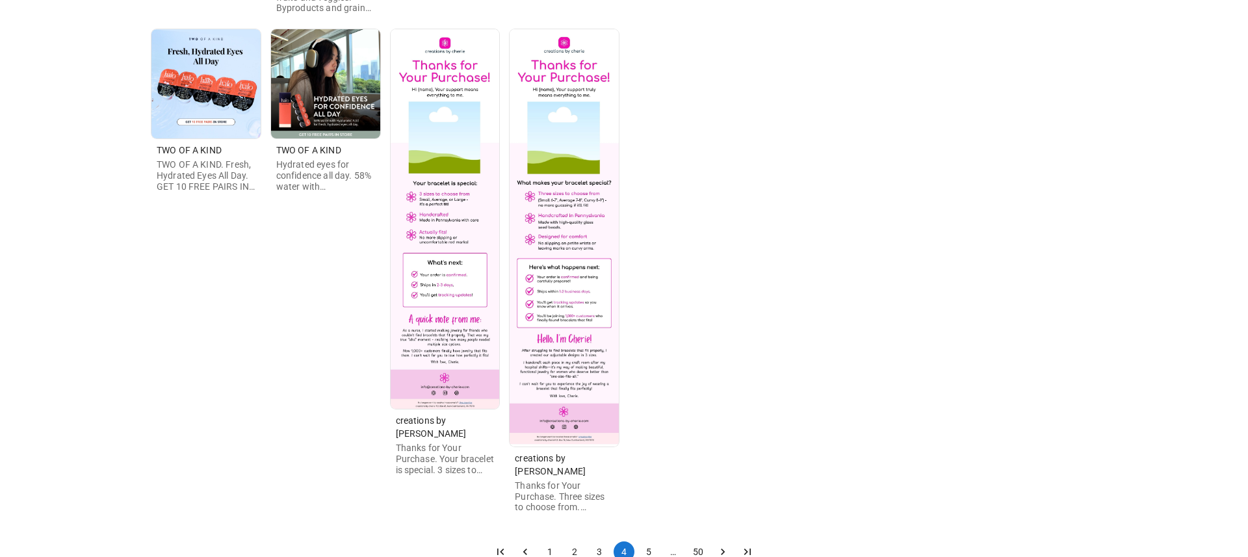
scroll to position [1675, 0]
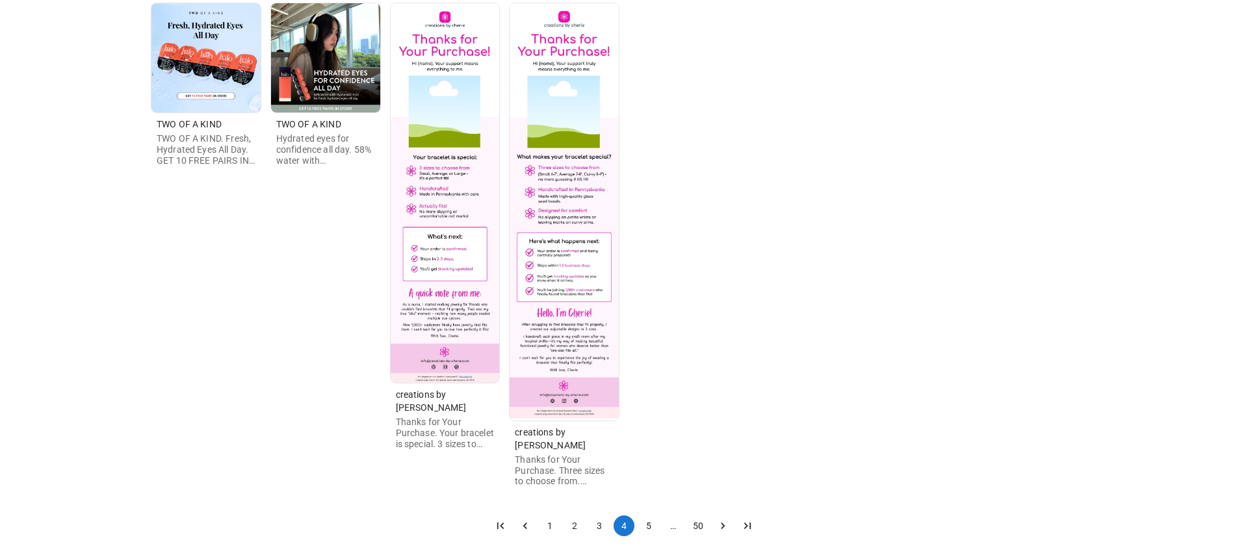
click at [646, 516] on button "5" at bounding box center [648, 525] width 21 height 21
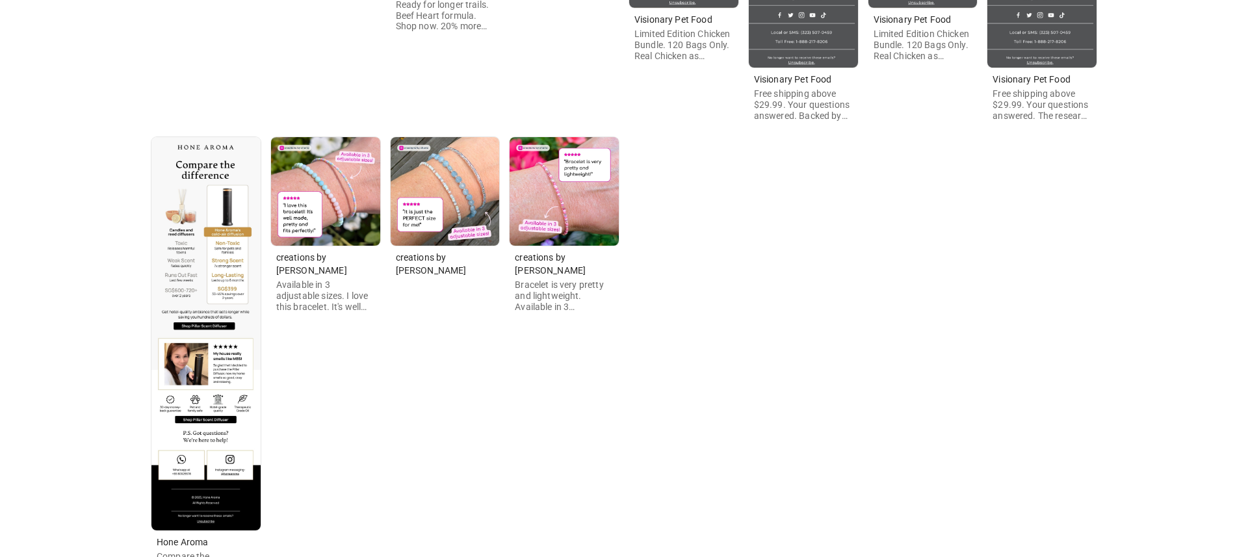
scroll to position [1104, 0]
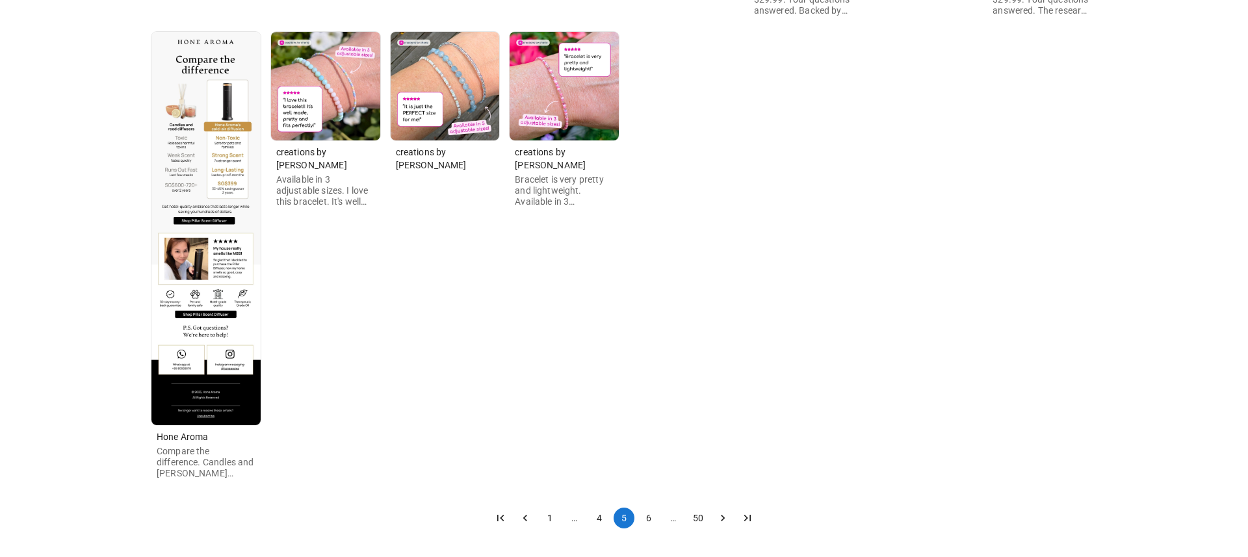
click at [650, 515] on button "6" at bounding box center [648, 518] width 21 height 21
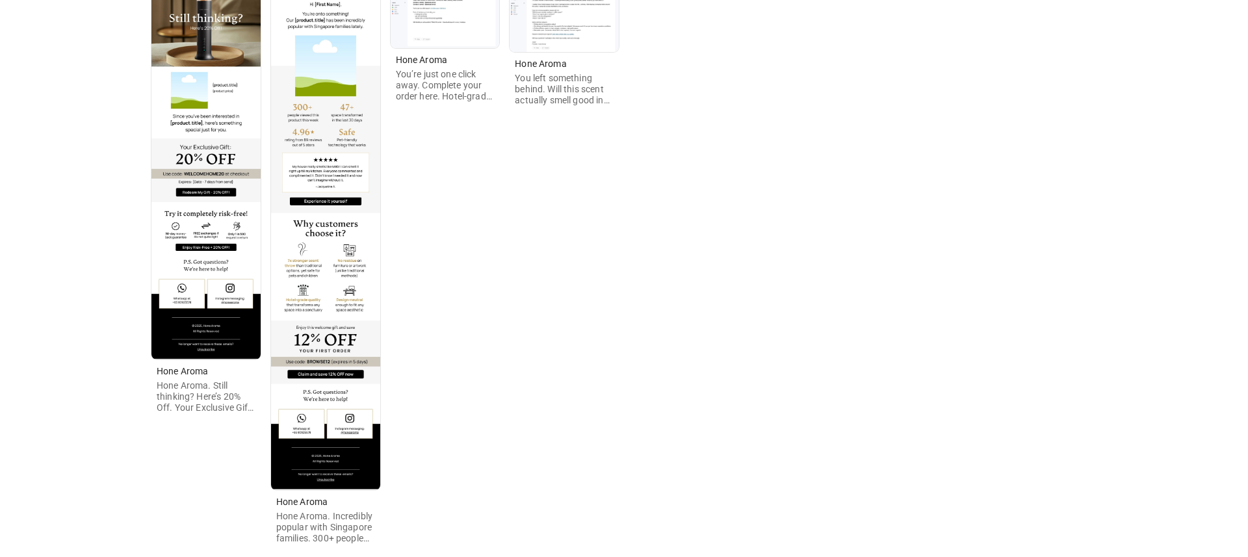
scroll to position [1664, 0]
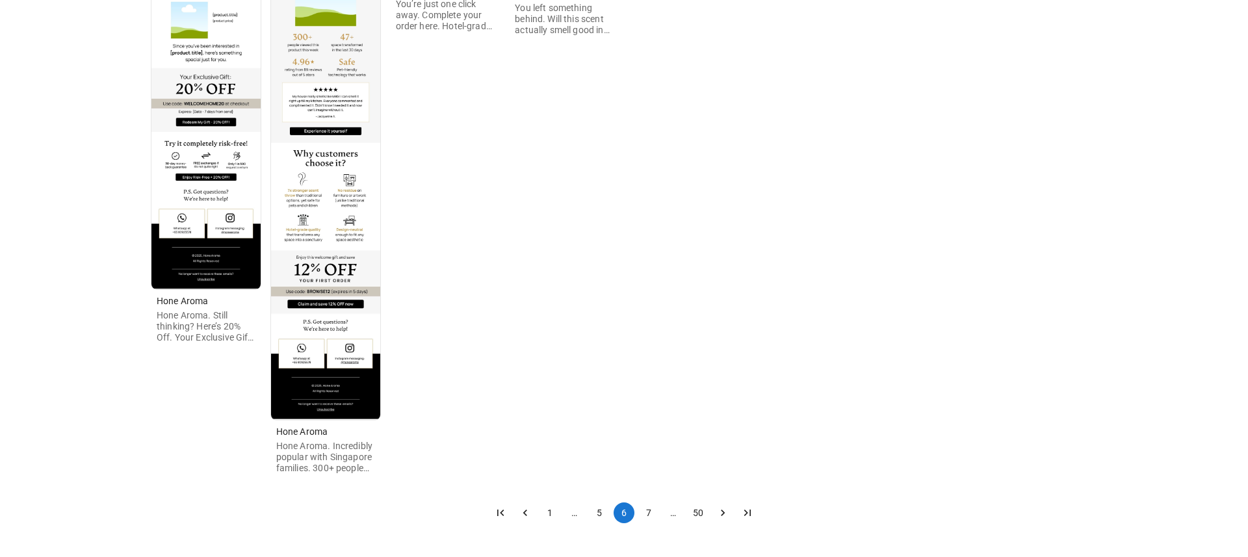
click at [649, 510] on button "7" at bounding box center [648, 512] width 21 height 21
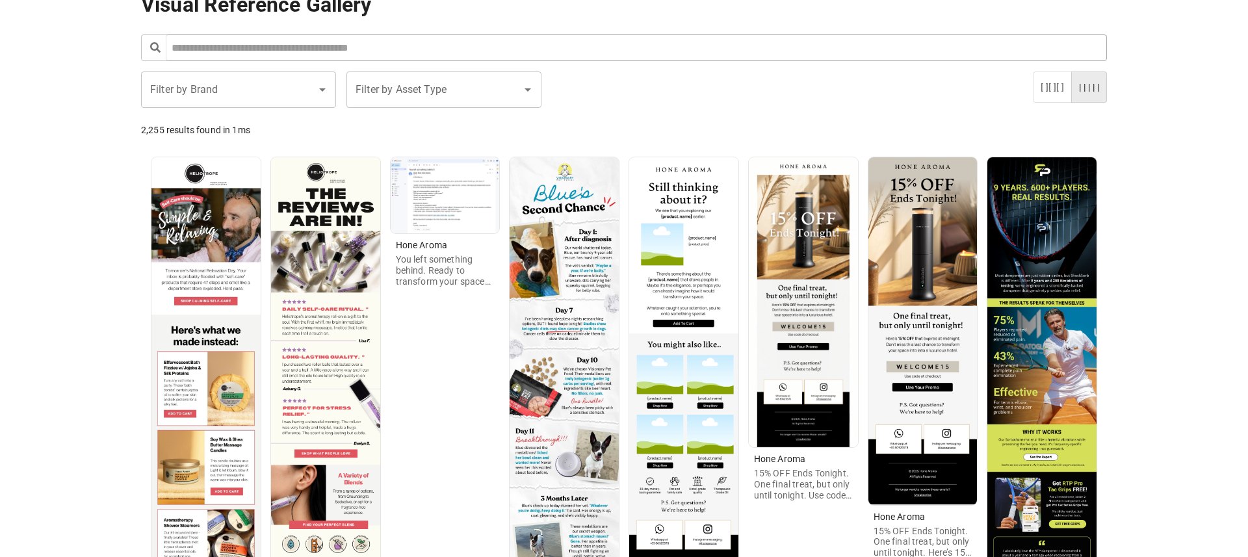
scroll to position [0, 0]
